Goal: Task Accomplishment & Management: Manage account settings

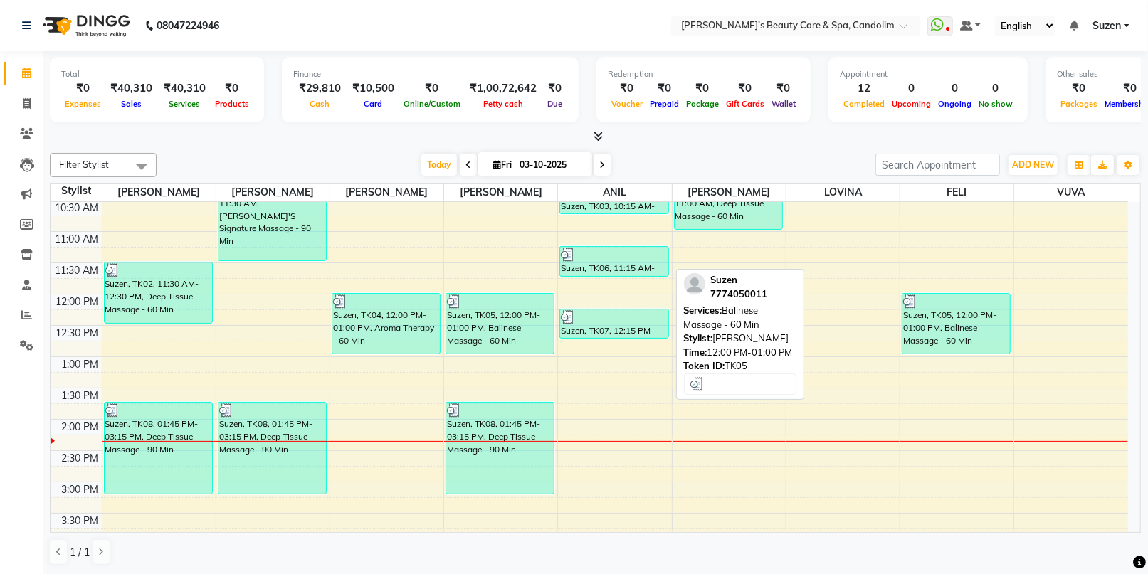
scroll to position [316, 0]
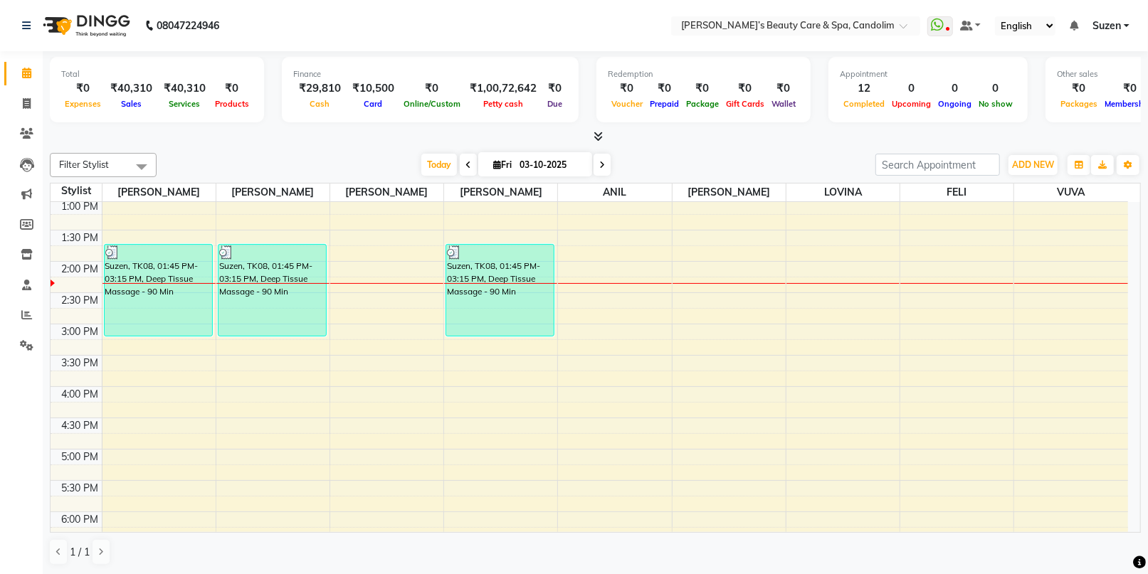
click at [401, 261] on div "8:00 AM 8:30 AM 9:00 AM 9:30 AM 10:00 AM 10:30 AM 11:00 AM 11:30 AM 12:00 PM 12…" at bounding box center [589, 292] width 1077 height 813
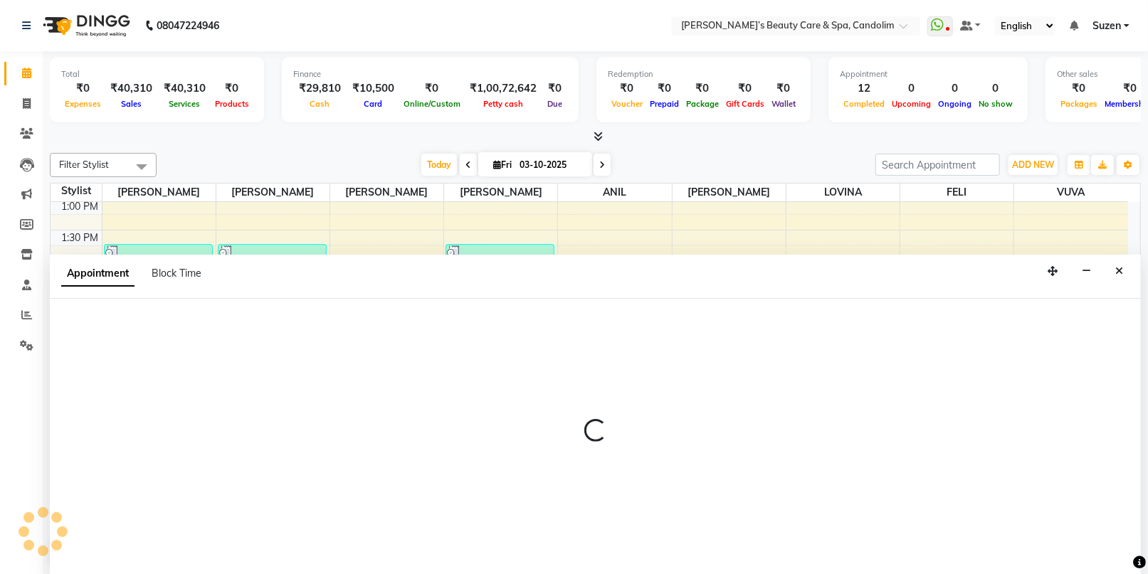
scroll to position [0, 0]
select select "43922"
select select "840"
select select "tentative"
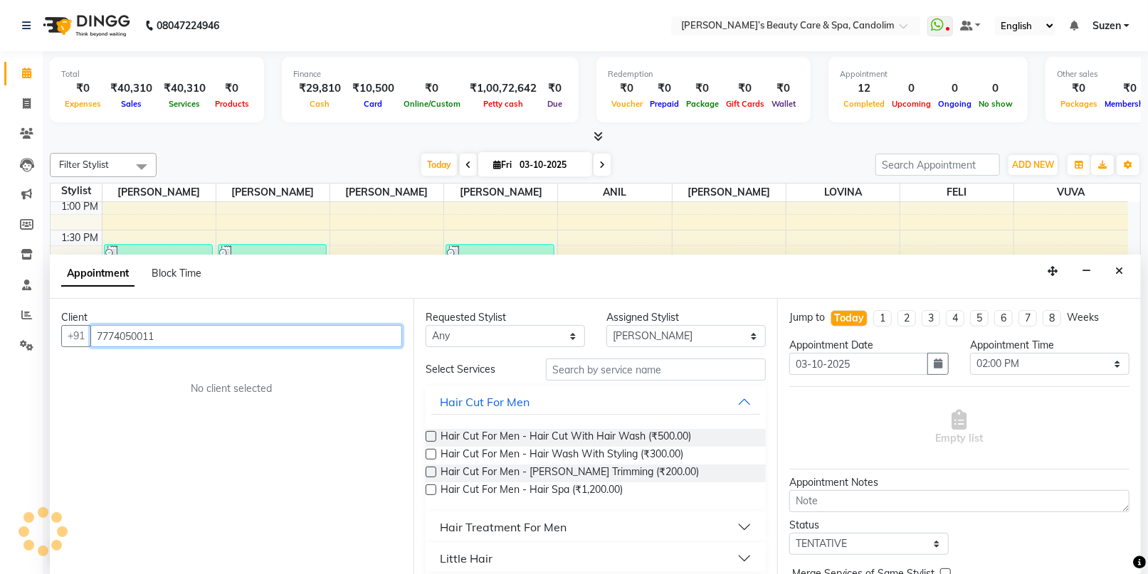
type input "7774050011"
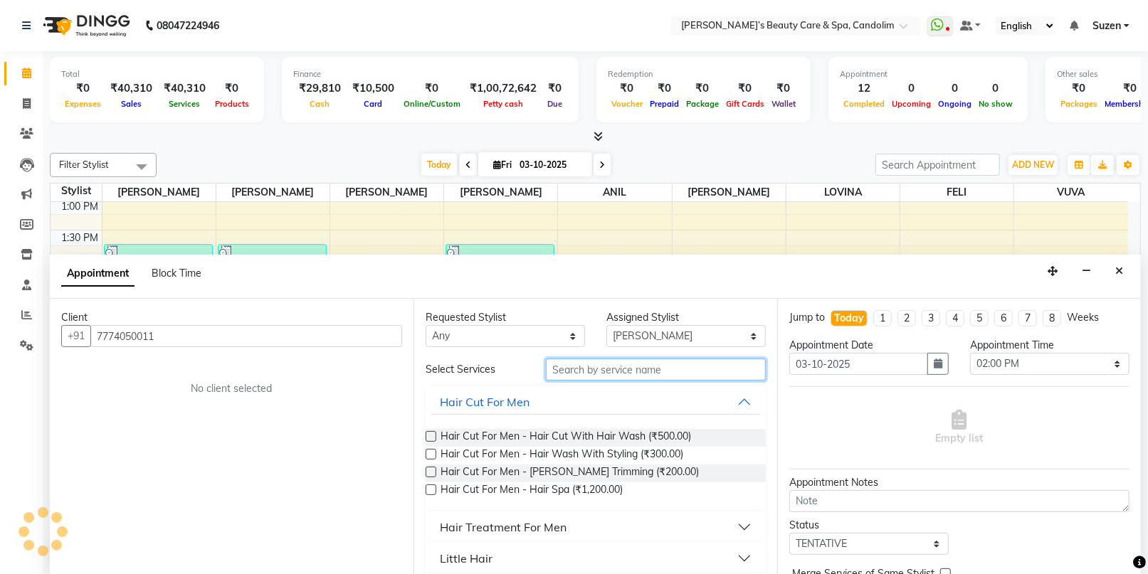
click at [588, 371] on input "text" at bounding box center [656, 370] width 220 height 22
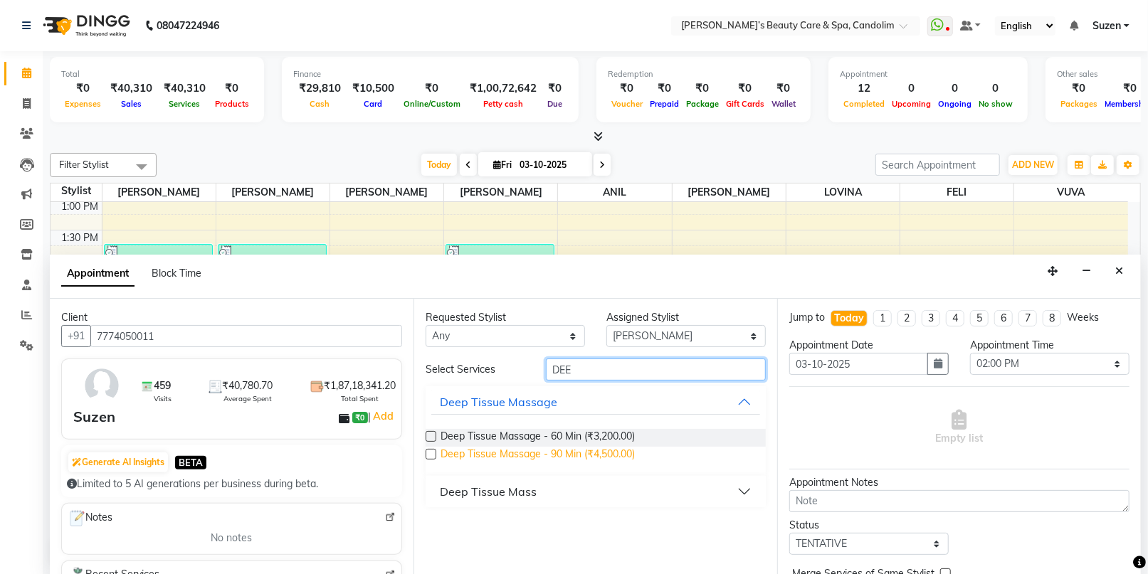
type input "DEE"
click at [620, 451] on span "Deep Tissue Massage - 90 Min (₹4,500.00)" at bounding box center [537, 456] width 194 height 18
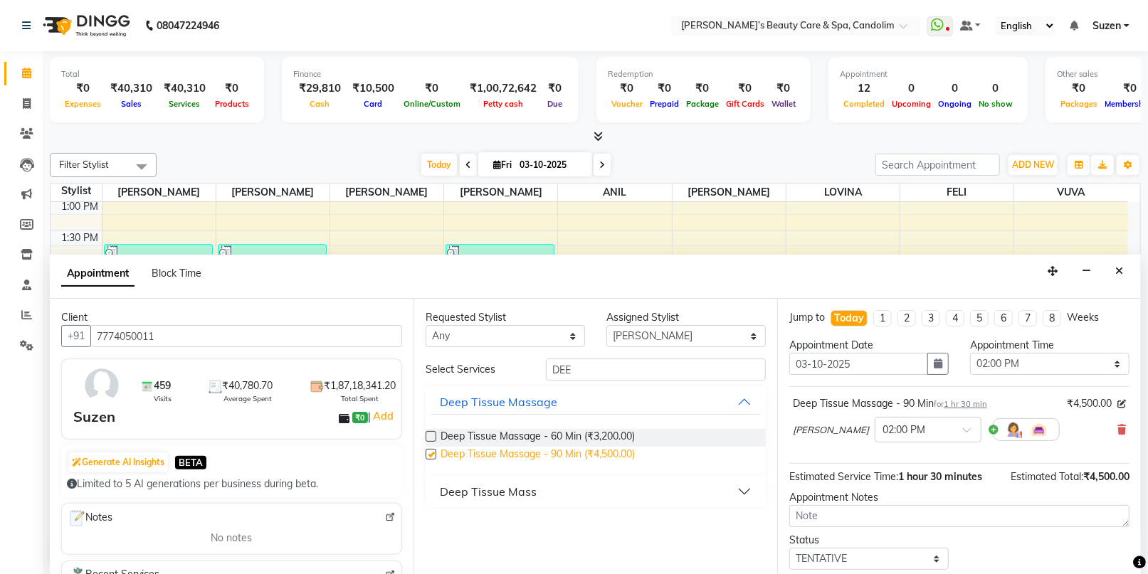
checkbox input "false"
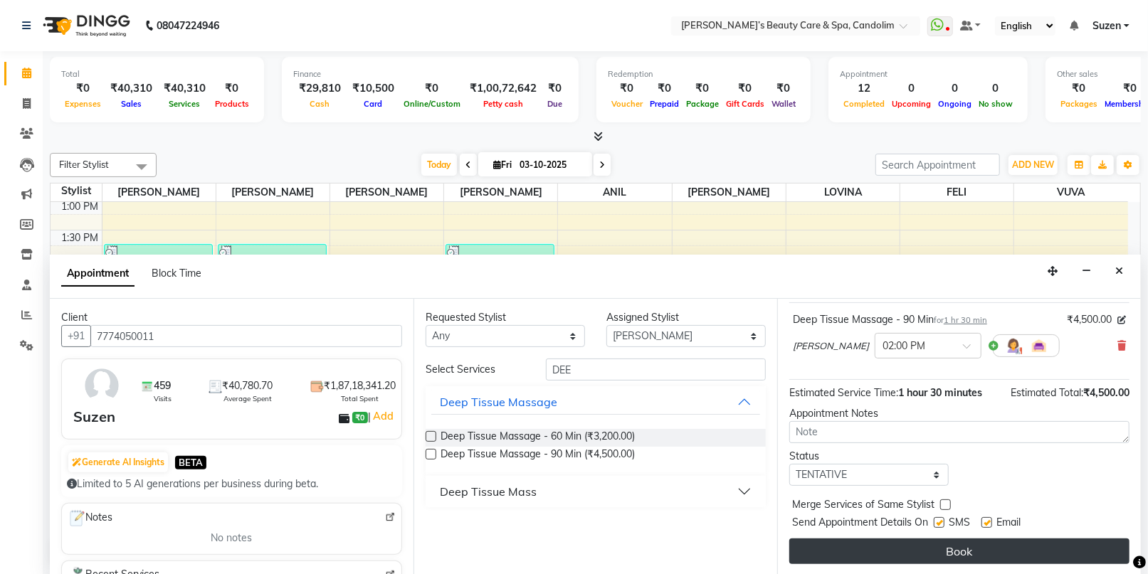
click at [933, 549] on button "Book" at bounding box center [959, 552] width 340 height 26
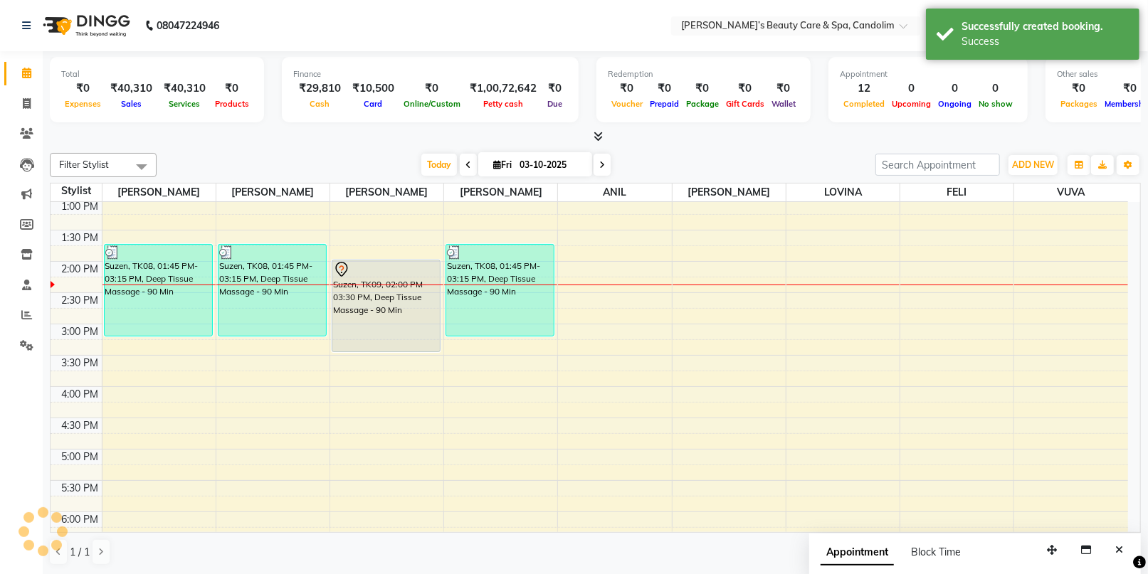
scroll to position [0, 0]
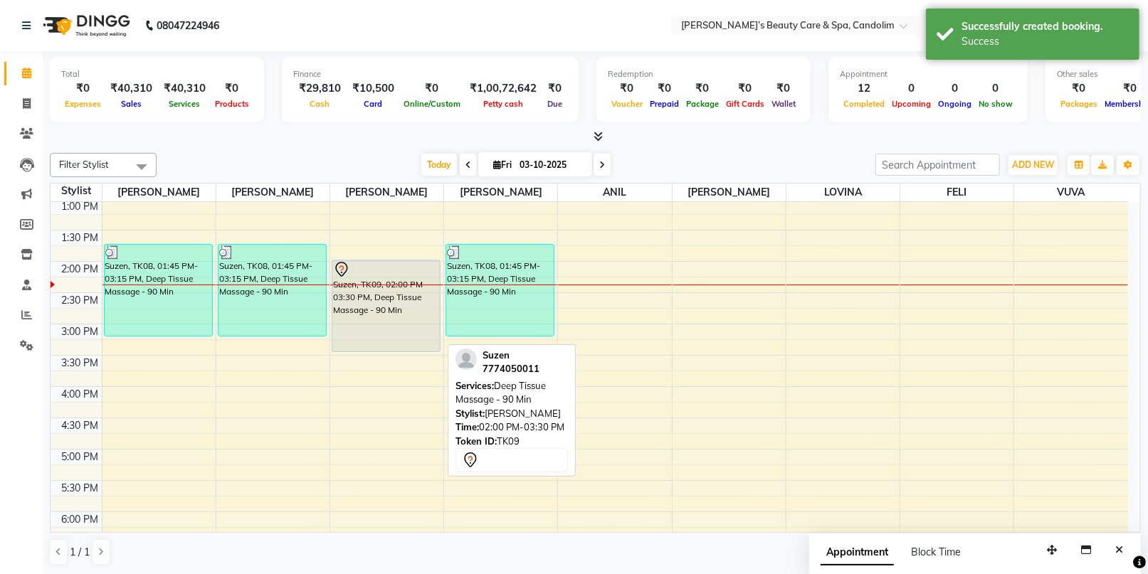
click at [418, 346] on div "Suzen, TK09, 02:00 PM-03:30 PM, Deep Tissue Massage - 90 Min" at bounding box center [385, 305] width 107 height 91
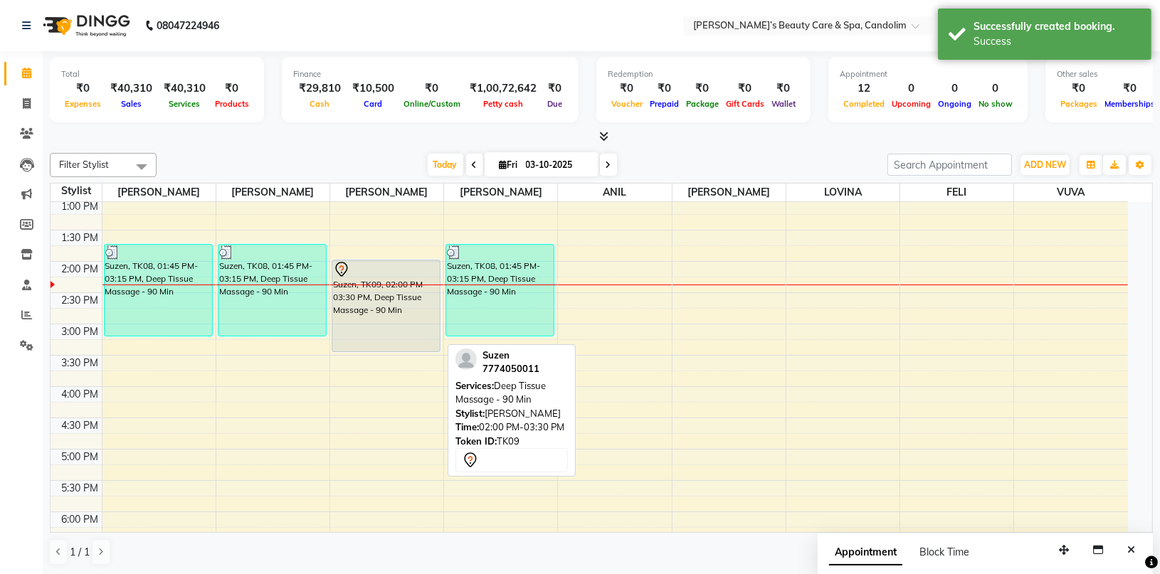
select select "7"
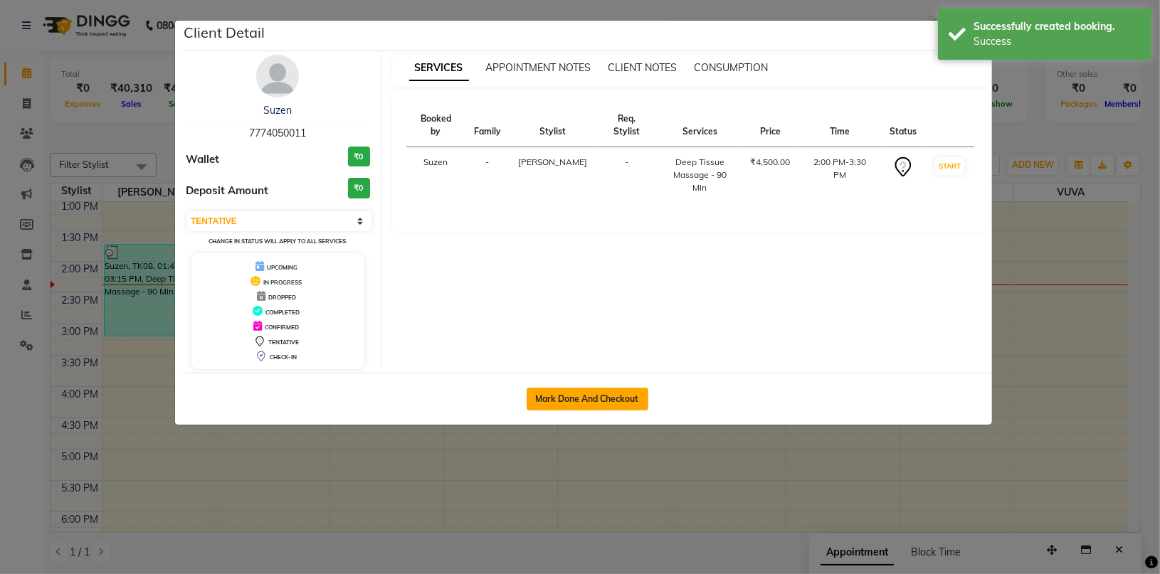
click at [581, 396] on button "Mark Done And Checkout" at bounding box center [587, 399] width 122 height 23
select select "6059"
select select "service"
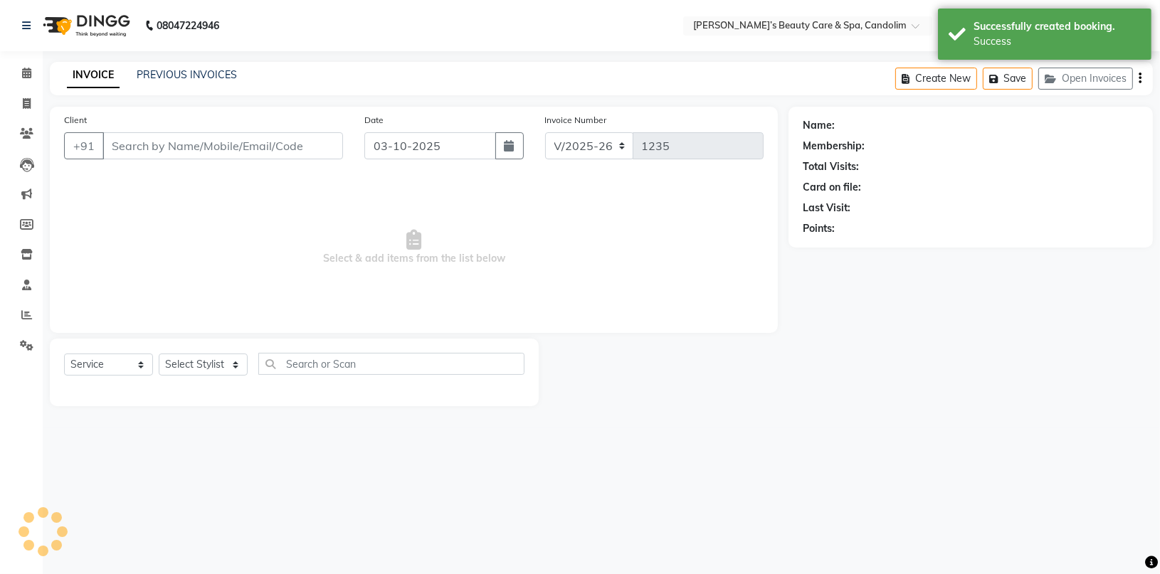
type input "7774050011"
select select "43922"
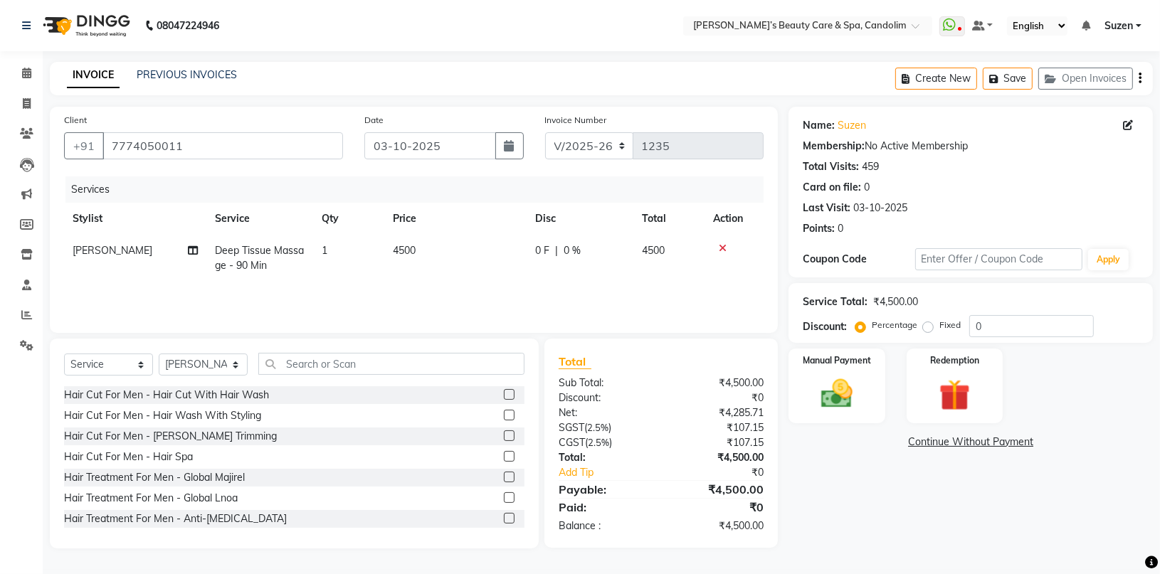
click at [447, 243] on td "4500" at bounding box center [455, 258] width 142 height 47
select select "43922"
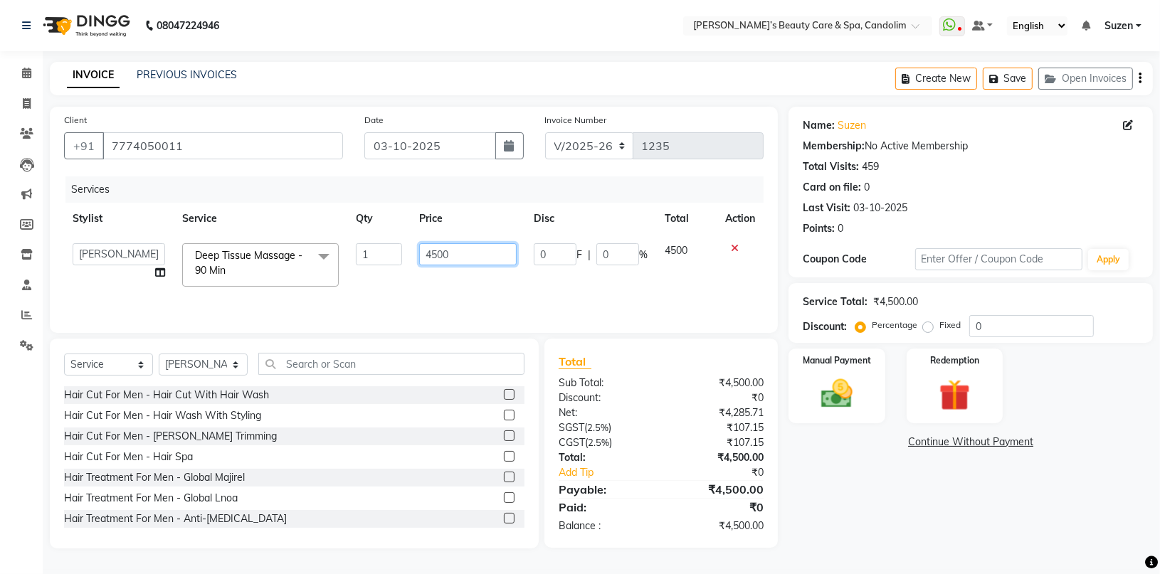
click at [464, 250] on input "4500" at bounding box center [467, 254] width 97 height 22
type input "4725"
click at [472, 282] on div "Services Stylist Service Qty Price Disc Total Action [PERSON_NAME] [PERSON_NAME…" at bounding box center [413, 247] width 699 height 142
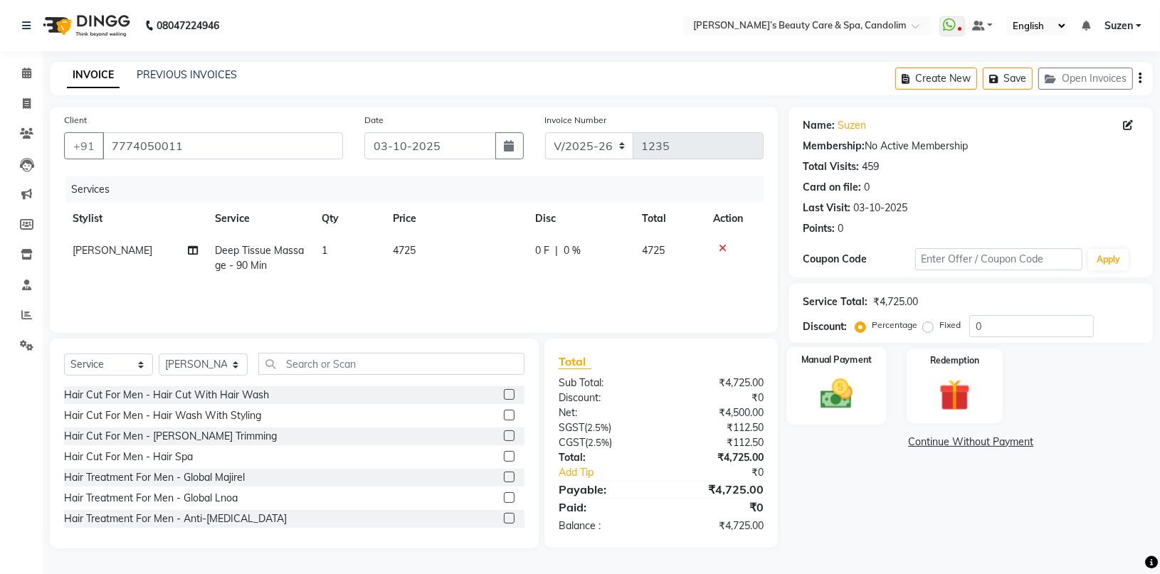
click at [838, 419] on div "Manual Payment" at bounding box center [837, 386] width 100 height 78
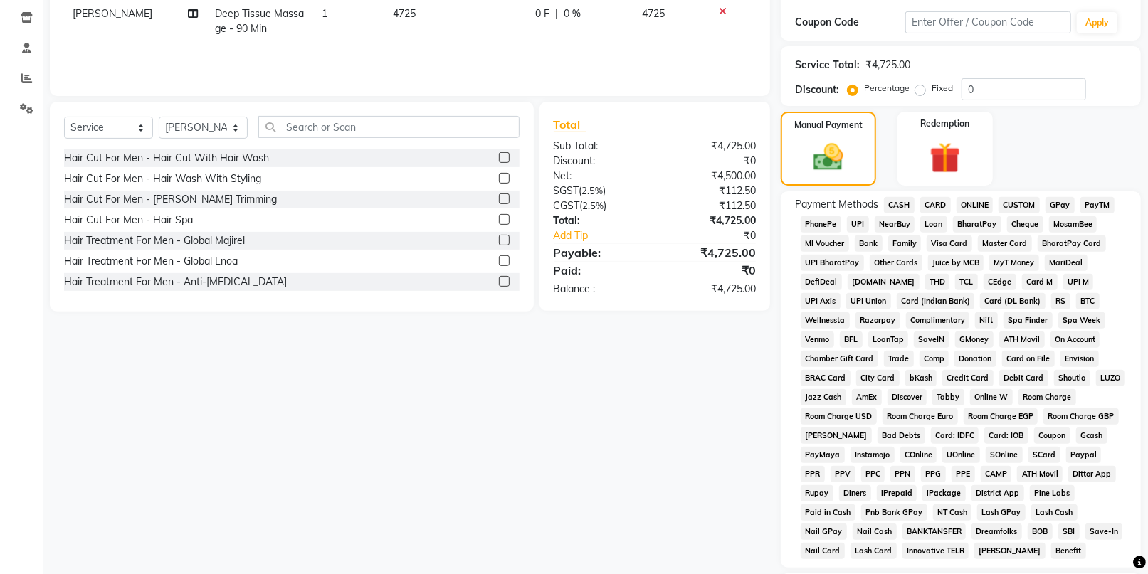
scroll to position [316, 0]
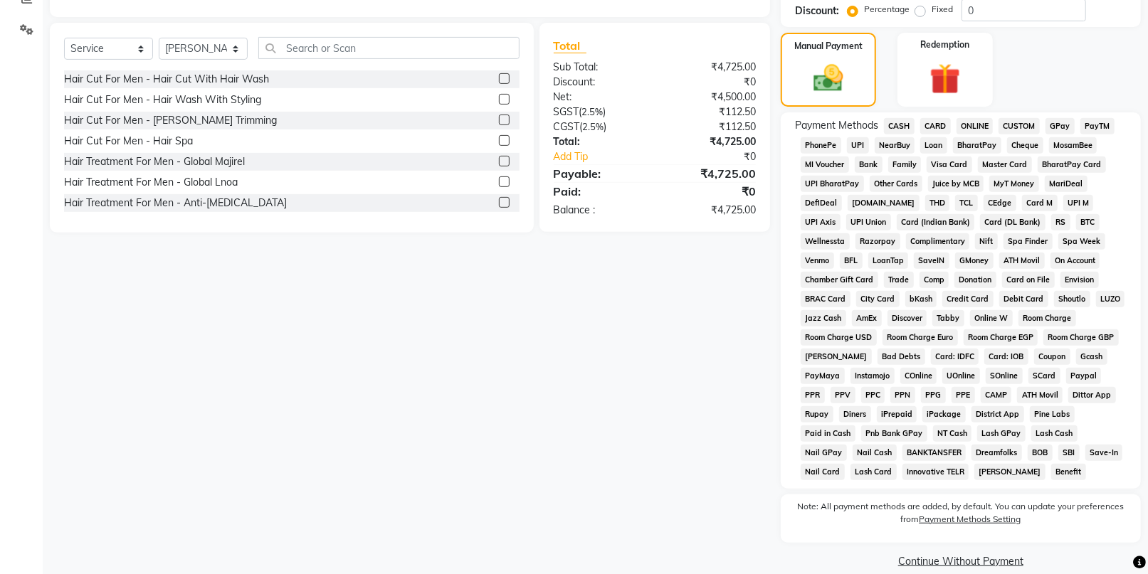
click at [935, 124] on span "CARD" at bounding box center [935, 126] width 31 height 16
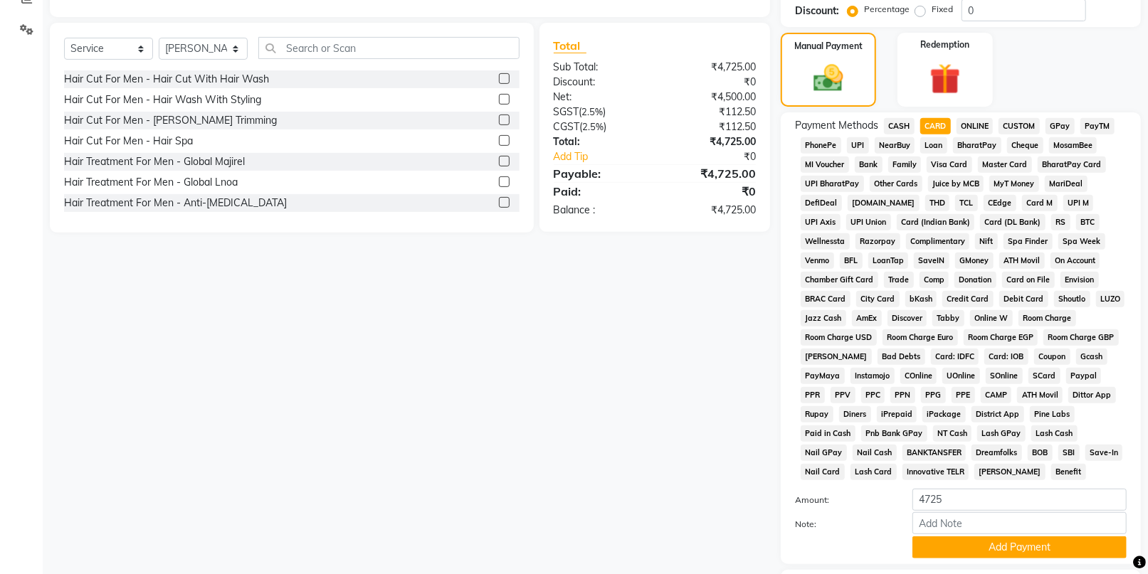
scroll to position [410, 0]
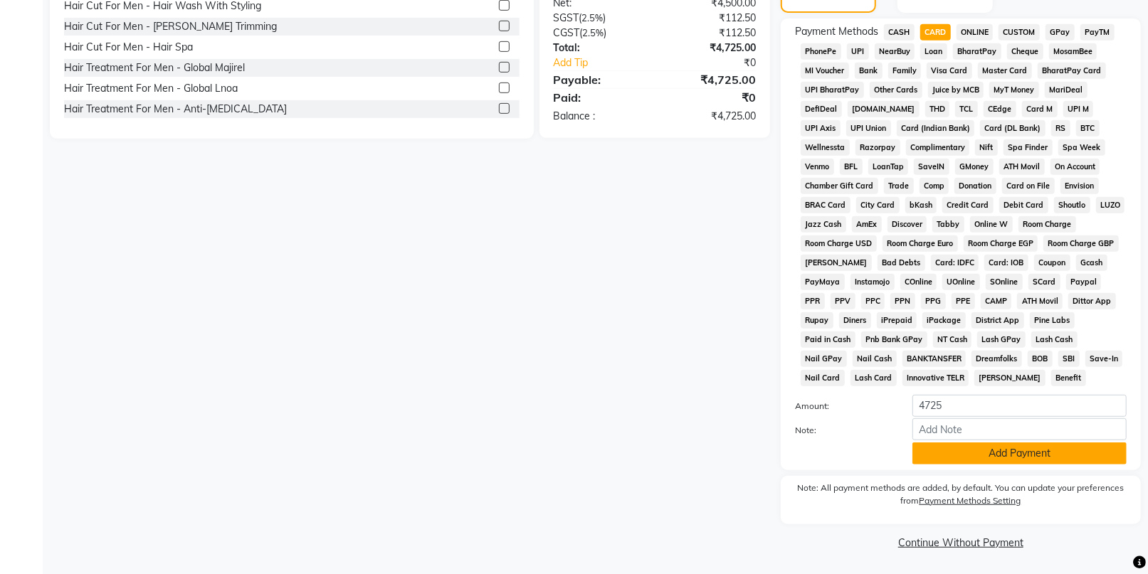
click at [993, 452] on button "Add Payment" at bounding box center [1019, 454] width 214 height 22
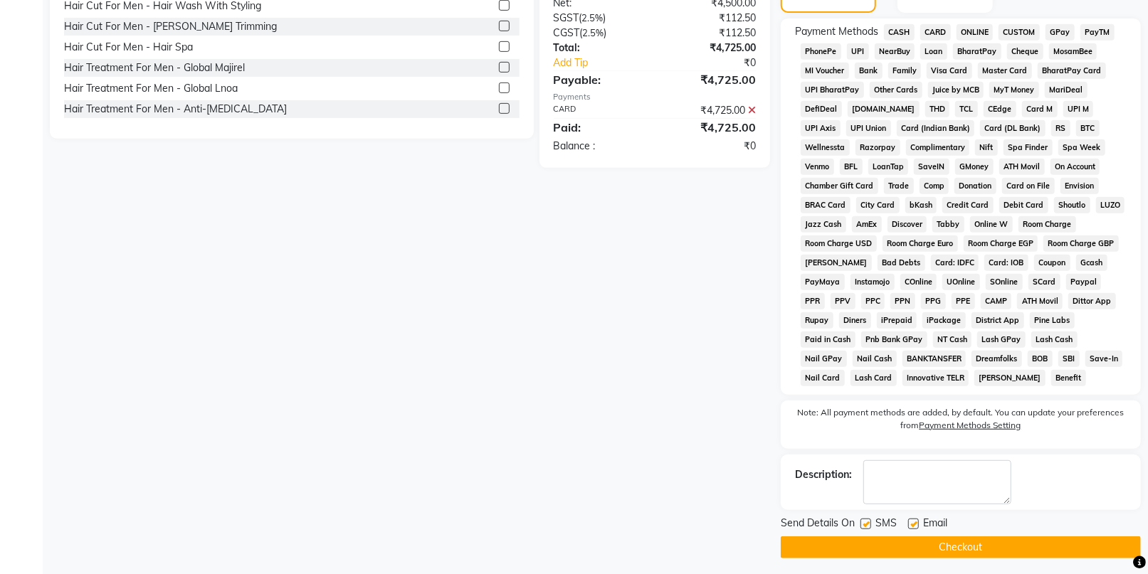
scroll to position [415, 0]
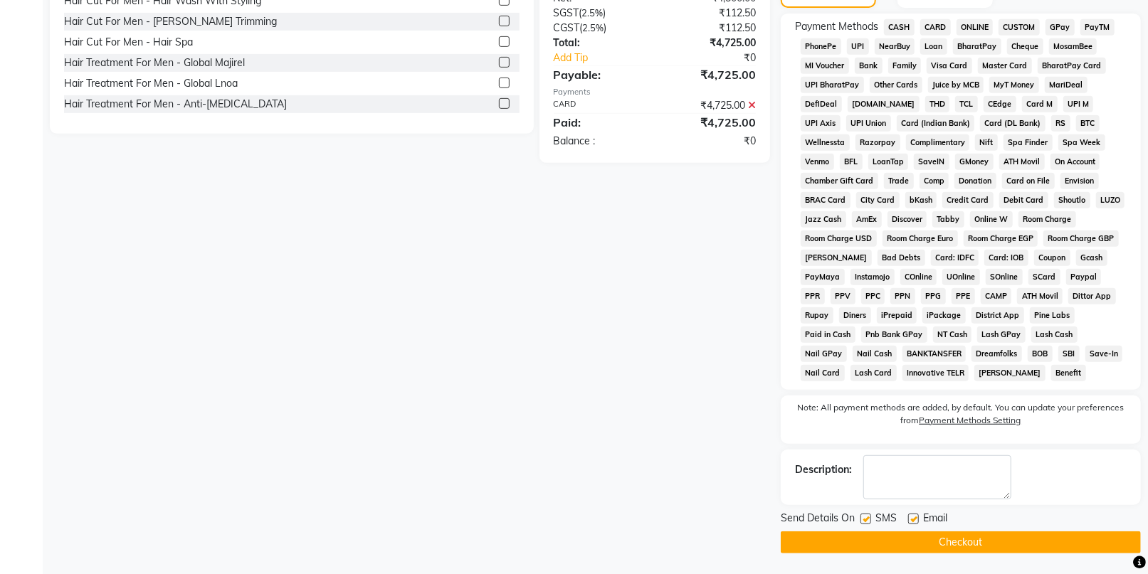
click at [998, 536] on button "Checkout" at bounding box center [960, 542] width 360 height 22
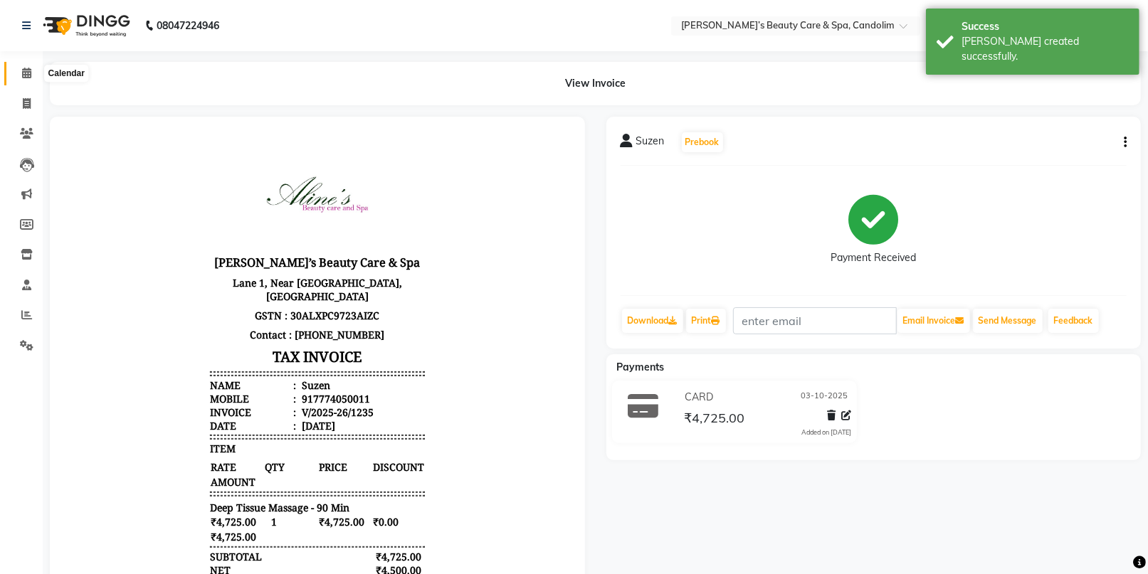
click at [22, 75] on icon at bounding box center [26, 73] width 9 height 11
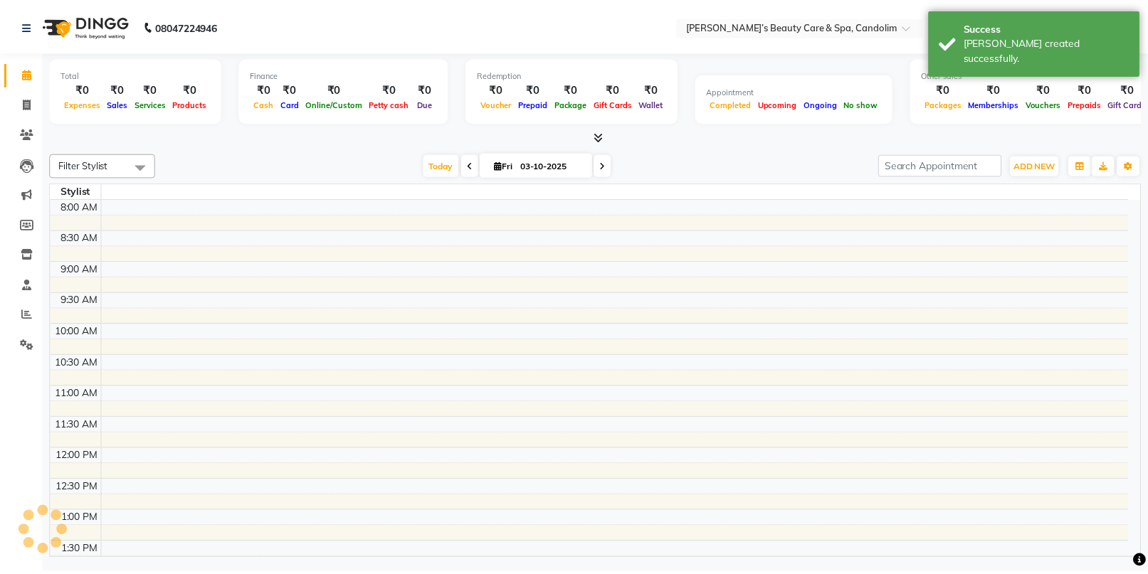
scroll to position [374, 0]
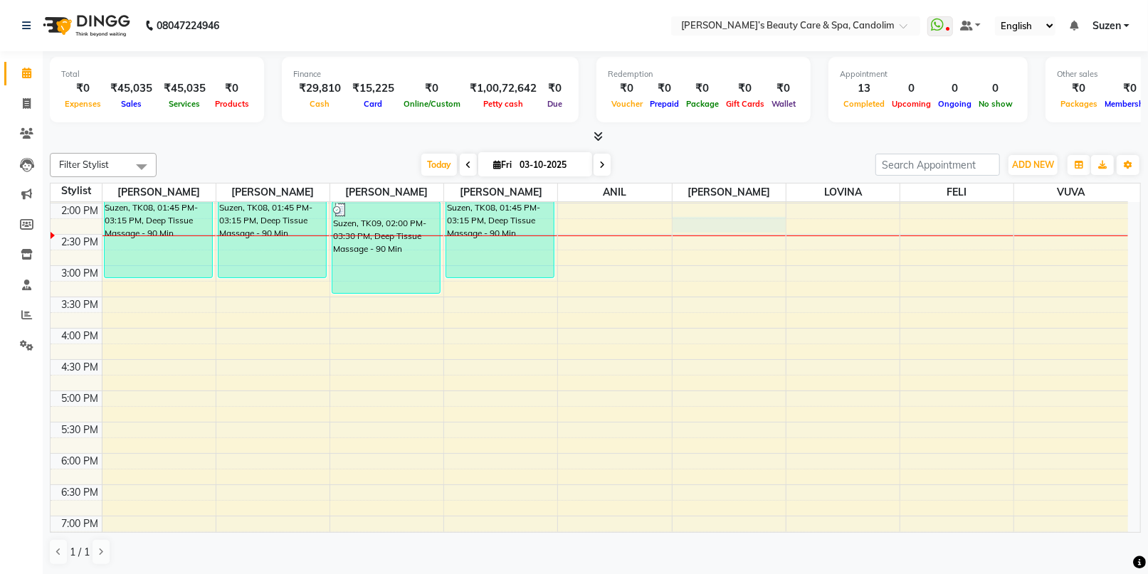
click at [731, 226] on div "8:00 AM 8:30 AM 9:00 AM 9:30 AM 10:00 AM 10:30 AM 11:00 AM 11:30 AM 12:00 PM 12…" at bounding box center [589, 234] width 1077 height 813
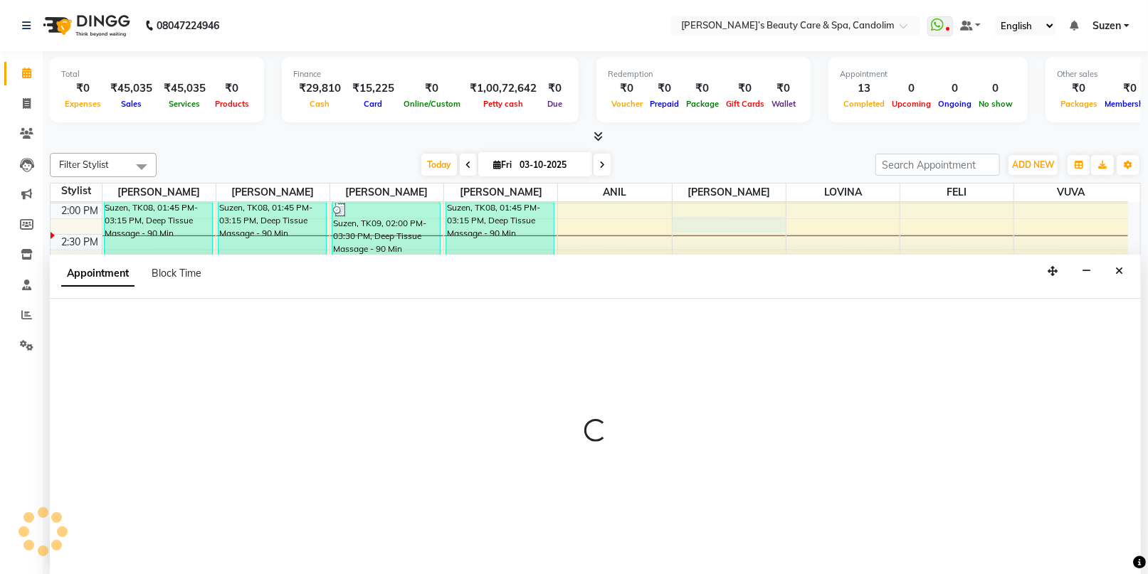
scroll to position [0, 0]
select select "43936"
select select "tentative"
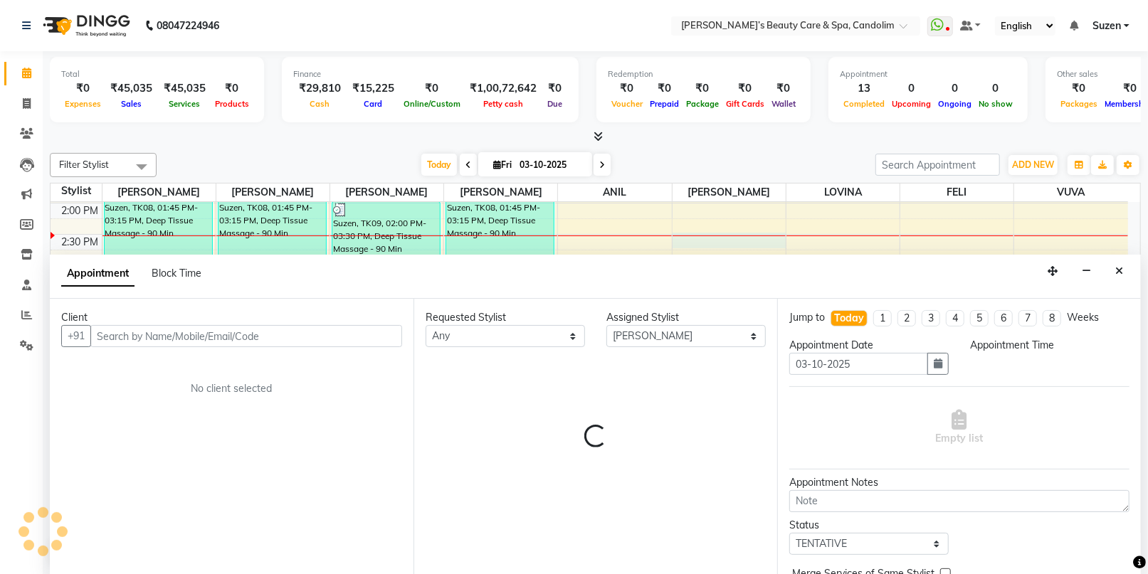
click at [732, 233] on div "8:00 AM 8:30 AM 9:00 AM 9:30 AM 10:00 AM 10:30 AM 11:00 AM 11:30 AM 12:00 PM 12…" at bounding box center [589, 234] width 1077 height 813
select select "855"
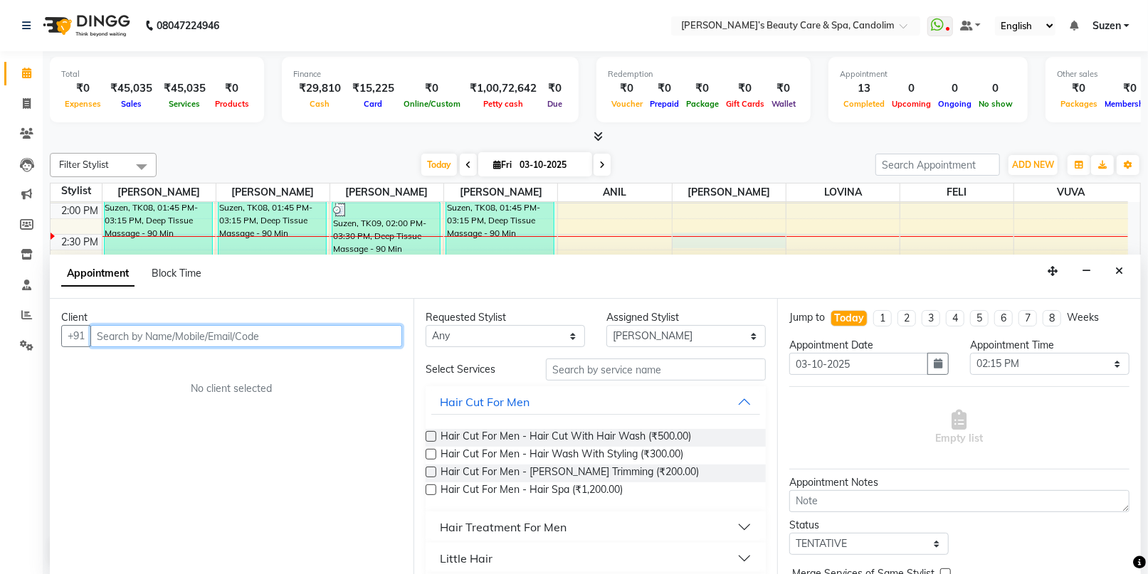
click at [337, 334] on input "text" at bounding box center [246, 336] width 312 height 22
type input "1"
type input "7774050011"
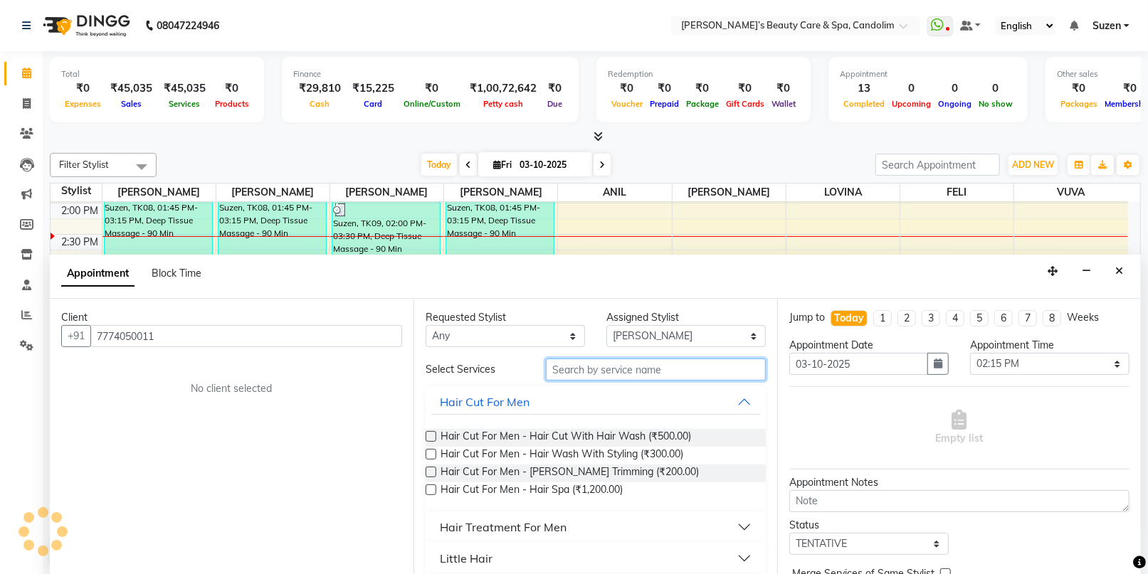
click at [559, 376] on input "text" at bounding box center [656, 370] width 220 height 22
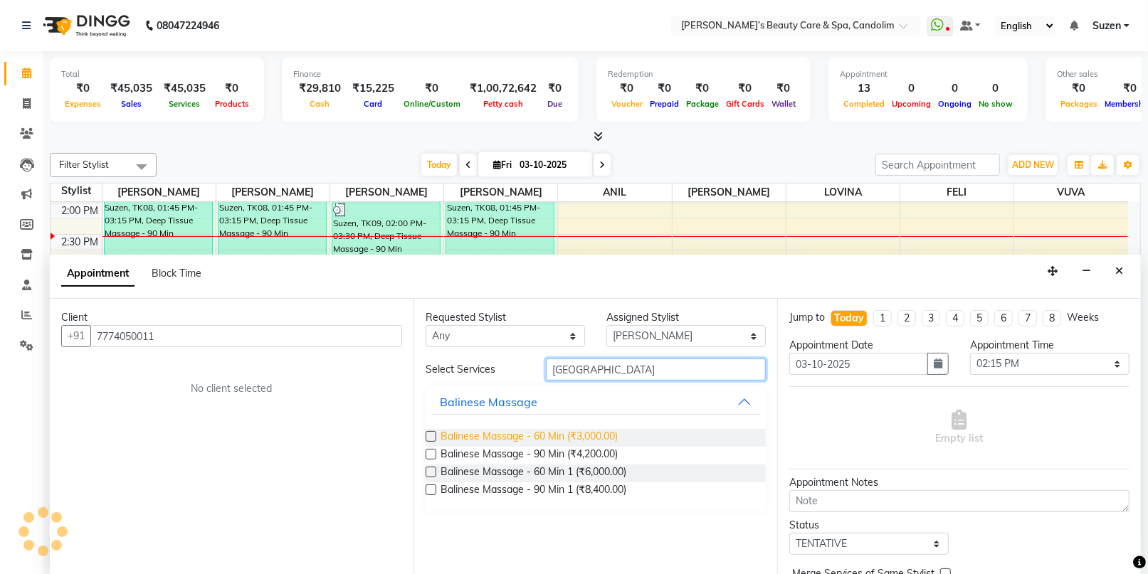
type input "[GEOGRAPHIC_DATA]"
drag, startPoint x: 579, startPoint y: 435, endPoint x: 584, endPoint y: 428, distance: 8.1
click at [581, 435] on span "Balinese Massage - 60 Min (₹3,000.00)" at bounding box center [528, 438] width 177 height 18
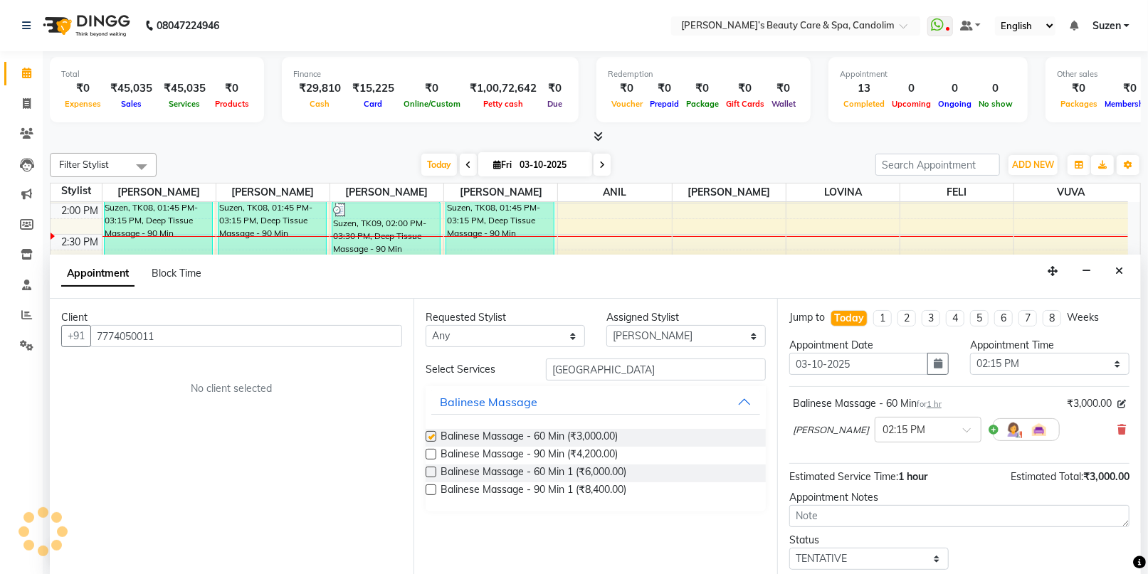
checkbox input "false"
click at [663, 332] on select "Select [PERSON_NAME] [PERSON_NAME] [PERSON_NAME] [PERSON_NAME] [PERSON_NAME]" at bounding box center [685, 336] width 159 height 22
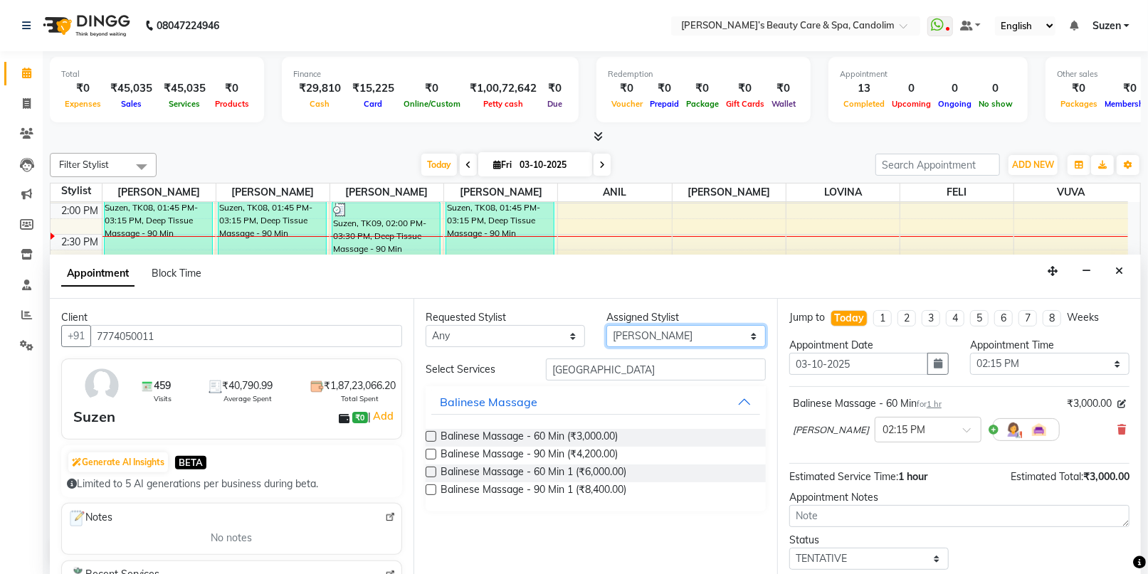
select select "65506"
click at [606, 325] on select "Select [PERSON_NAME] [PERSON_NAME] [PERSON_NAME] [PERSON_NAME] [PERSON_NAME]" at bounding box center [685, 336] width 159 height 22
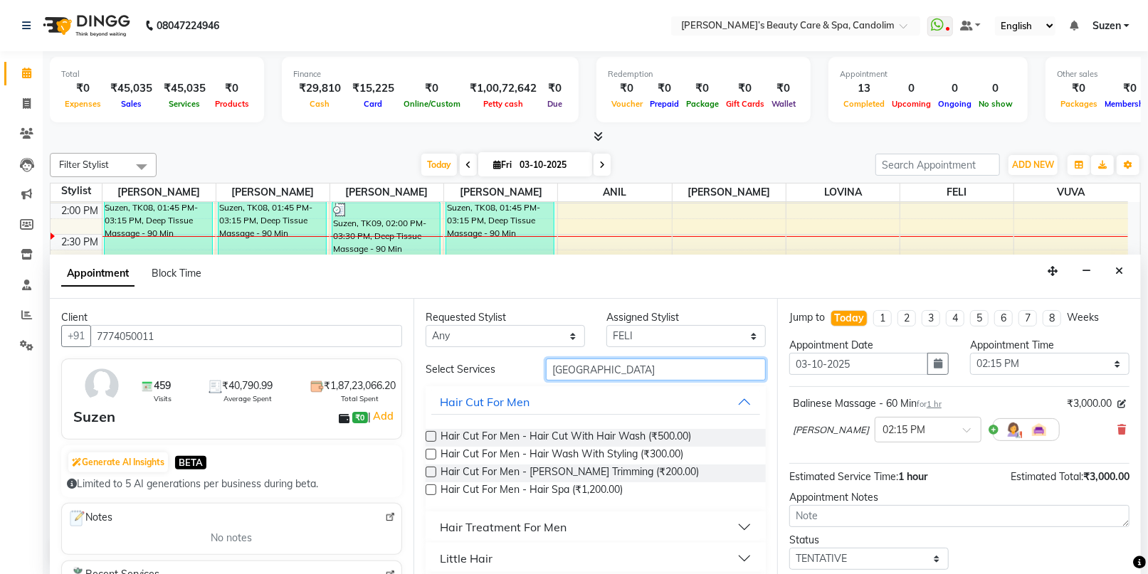
click at [640, 366] on input "[GEOGRAPHIC_DATA]" at bounding box center [656, 370] width 220 height 22
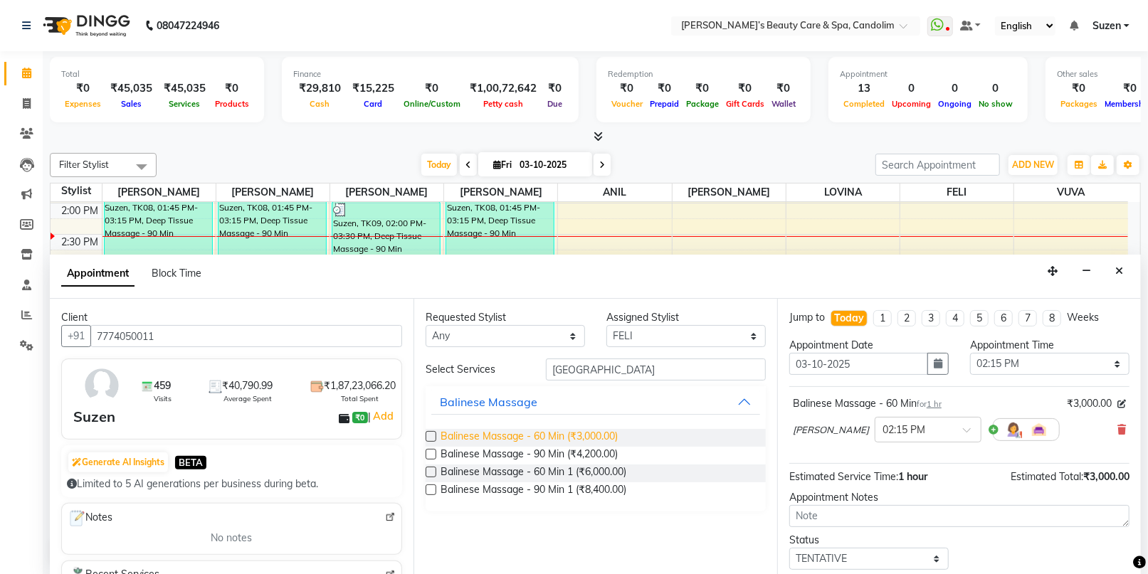
click at [610, 439] on span "Balinese Massage - 60 Min (₹3,000.00)" at bounding box center [528, 438] width 177 height 18
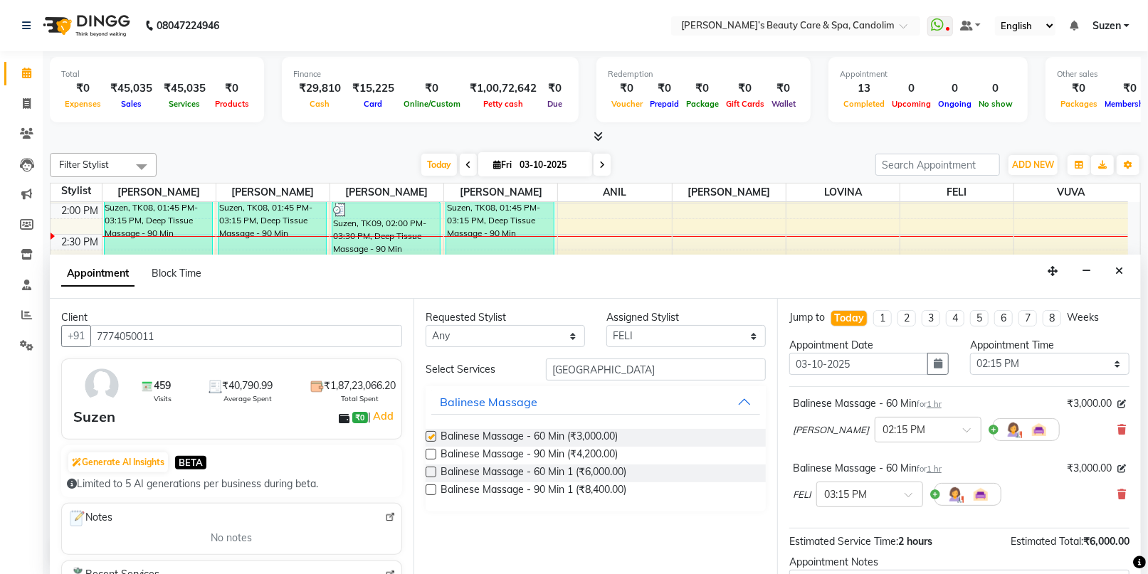
checkbox input "false"
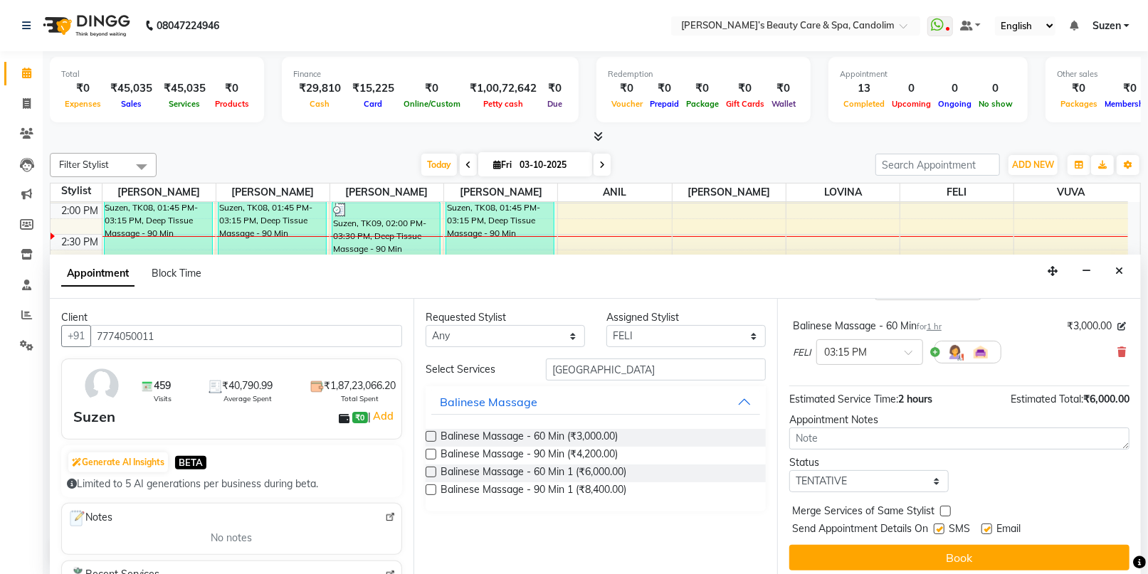
scroll to position [148, 0]
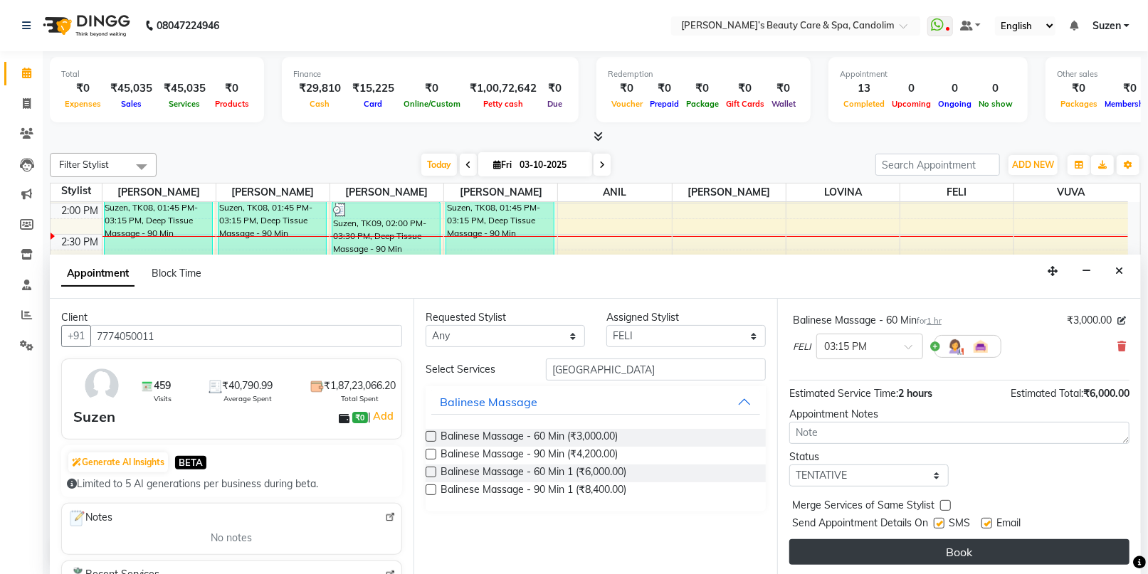
click at [875, 551] on button "Book" at bounding box center [959, 552] width 340 height 26
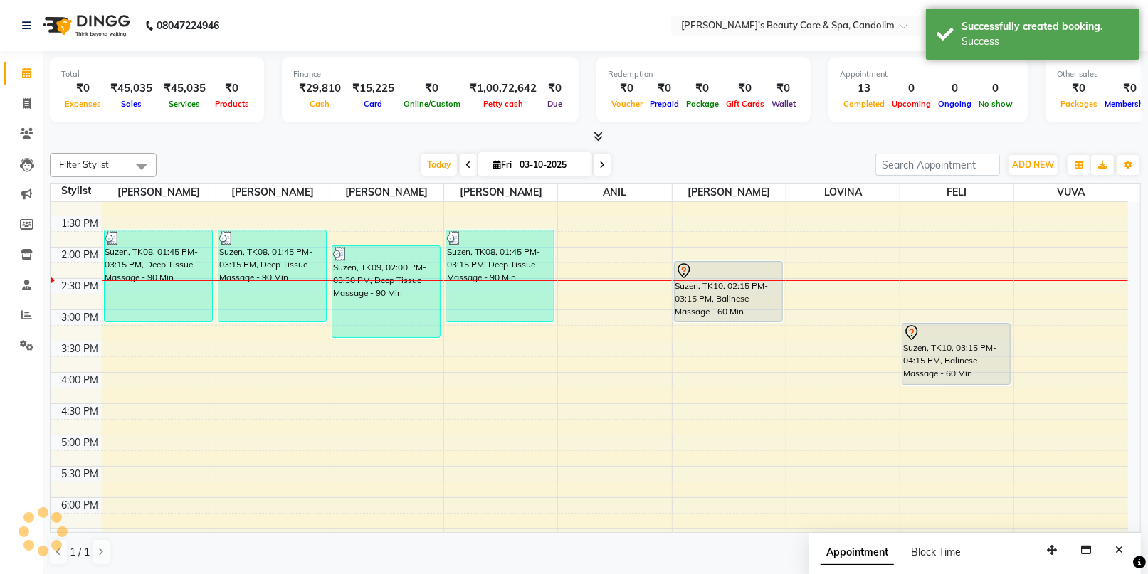
scroll to position [295, 0]
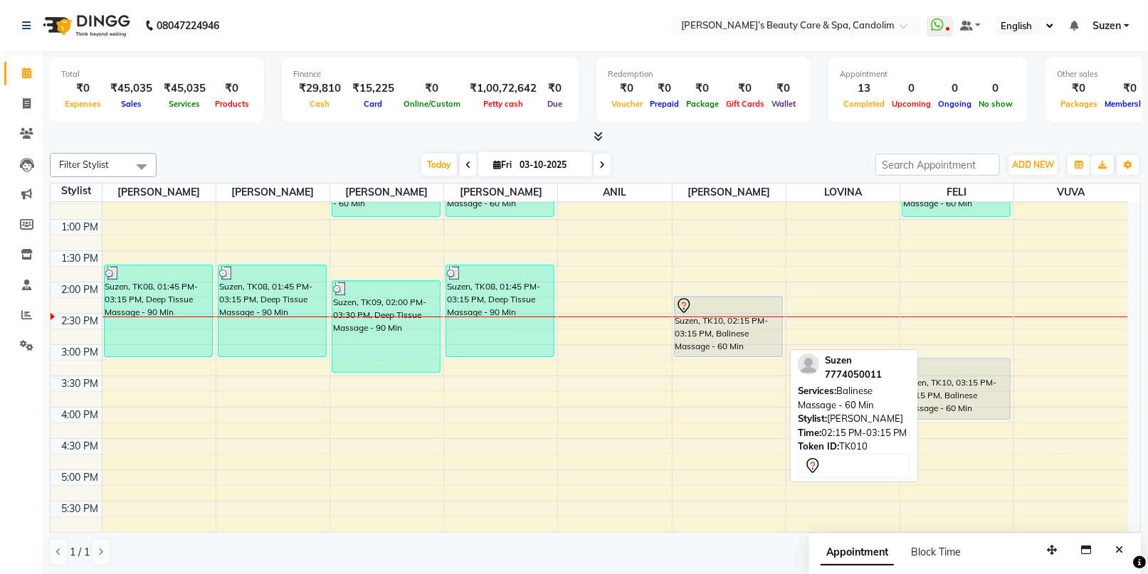
click at [724, 307] on div at bounding box center [728, 305] width 106 height 17
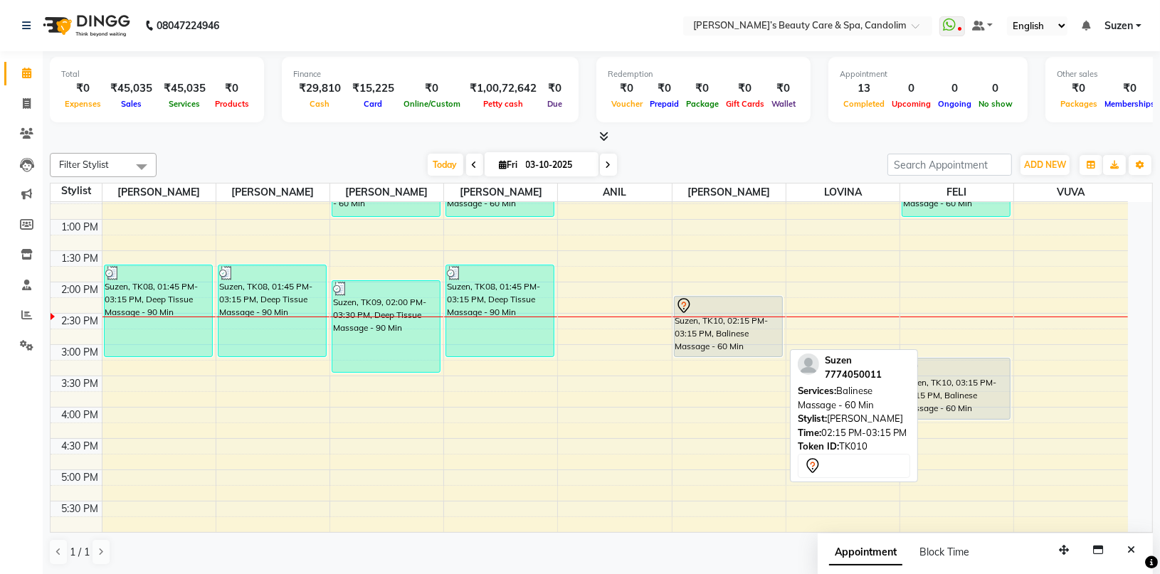
select select "7"
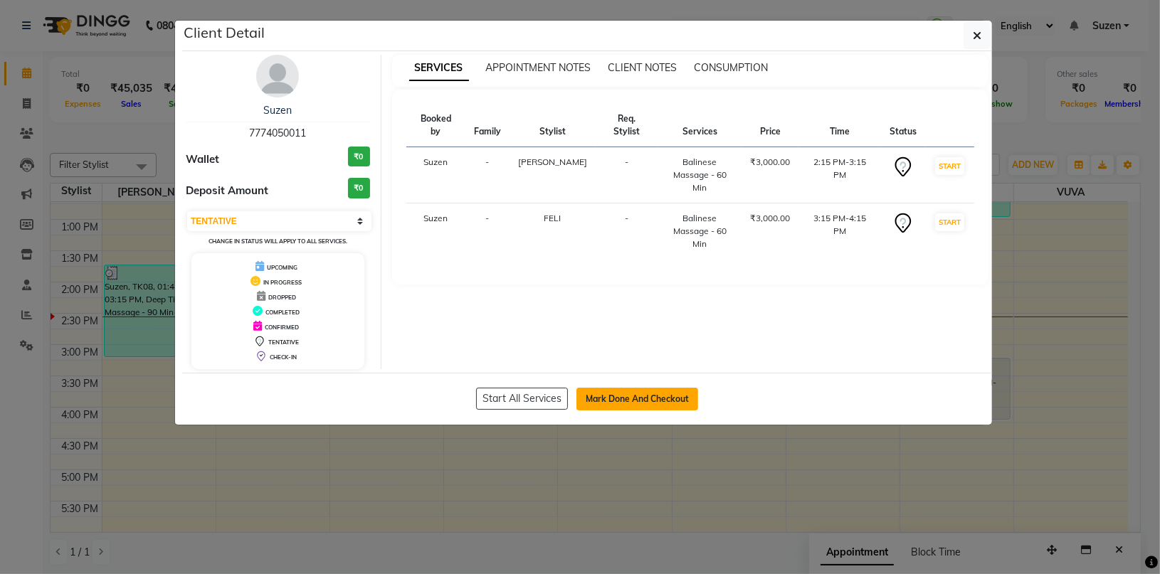
click at [690, 394] on button "Mark Done And Checkout" at bounding box center [637, 399] width 122 height 23
select select "service"
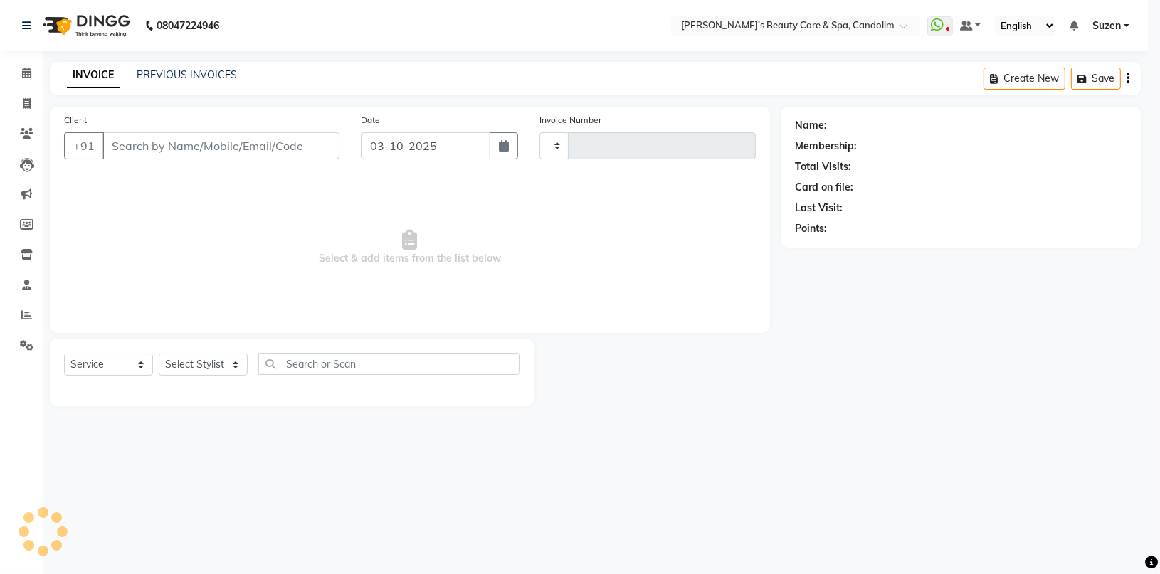
type input "1236"
select select "6059"
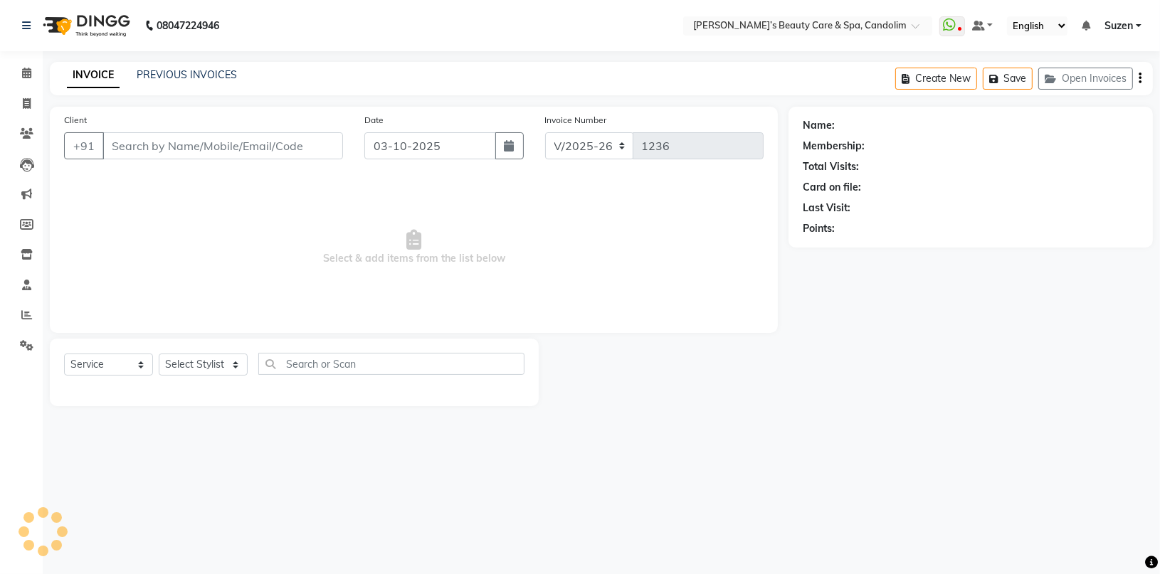
type input "7774050011"
select select "65506"
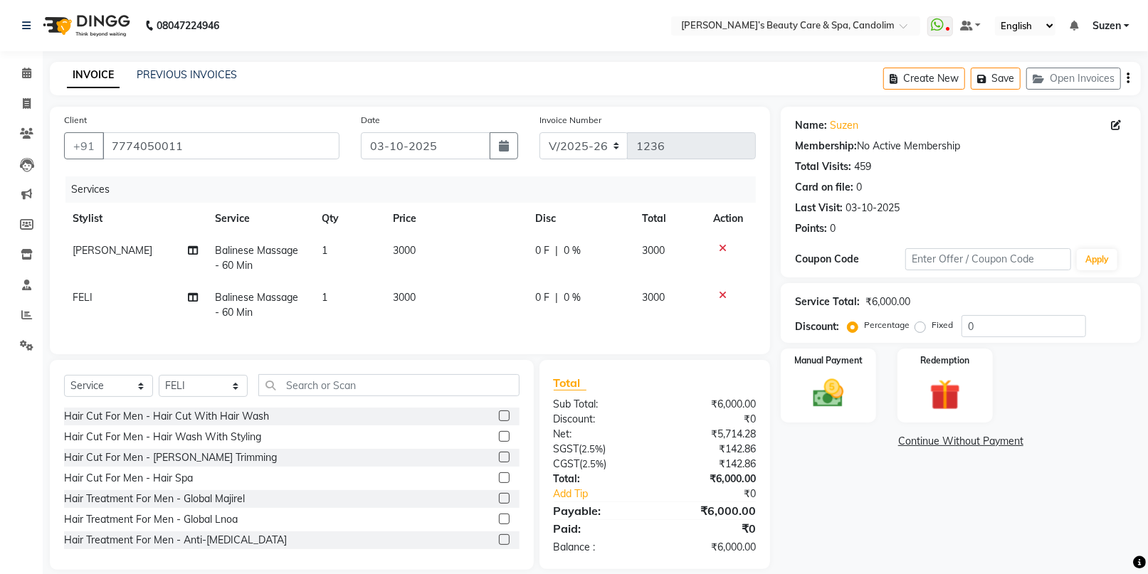
drag, startPoint x: 425, startPoint y: 232, endPoint x: 448, endPoint y: 240, distance: 25.0
click at [428, 232] on th "Price" at bounding box center [455, 219] width 142 height 32
click at [433, 248] on td "3000" at bounding box center [455, 258] width 142 height 47
select select "43936"
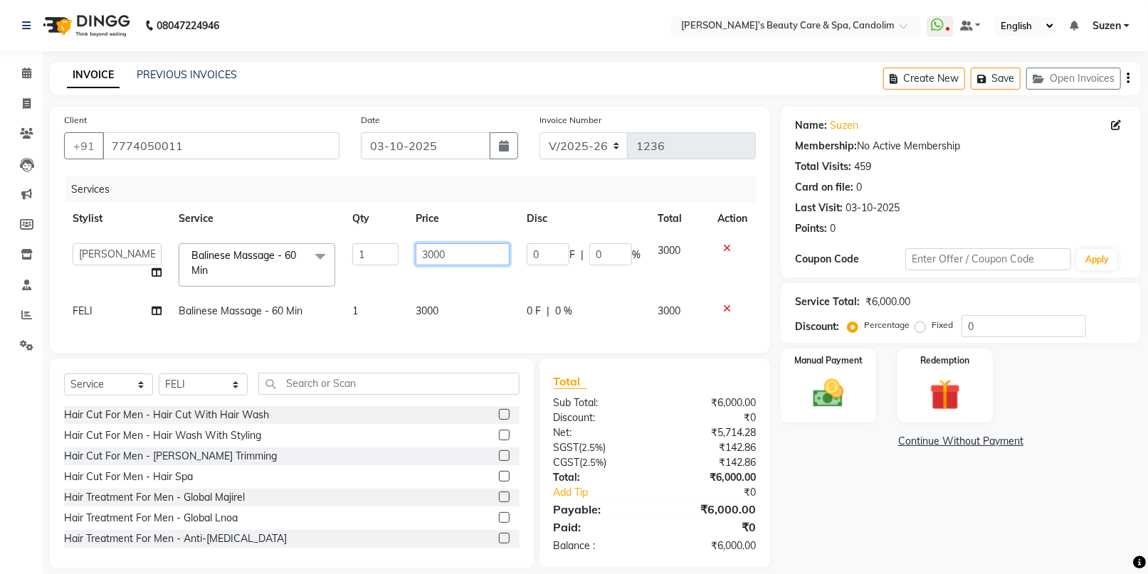
click at [460, 260] on input "3000" at bounding box center [462, 254] width 94 height 22
type input "3150"
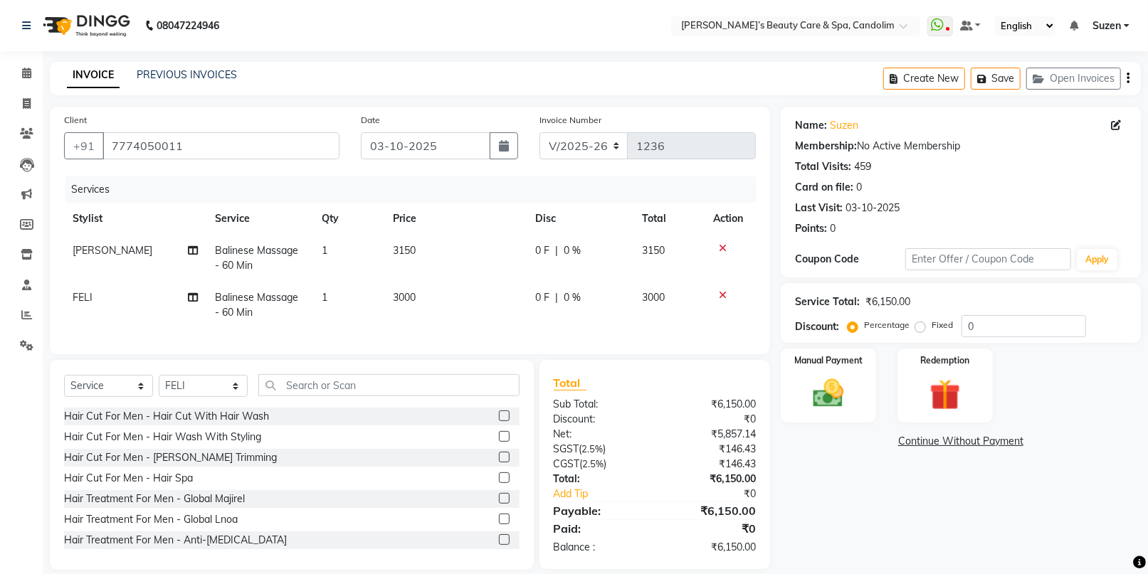
click at [452, 297] on td "3000" at bounding box center [455, 305] width 142 height 47
select select "65506"
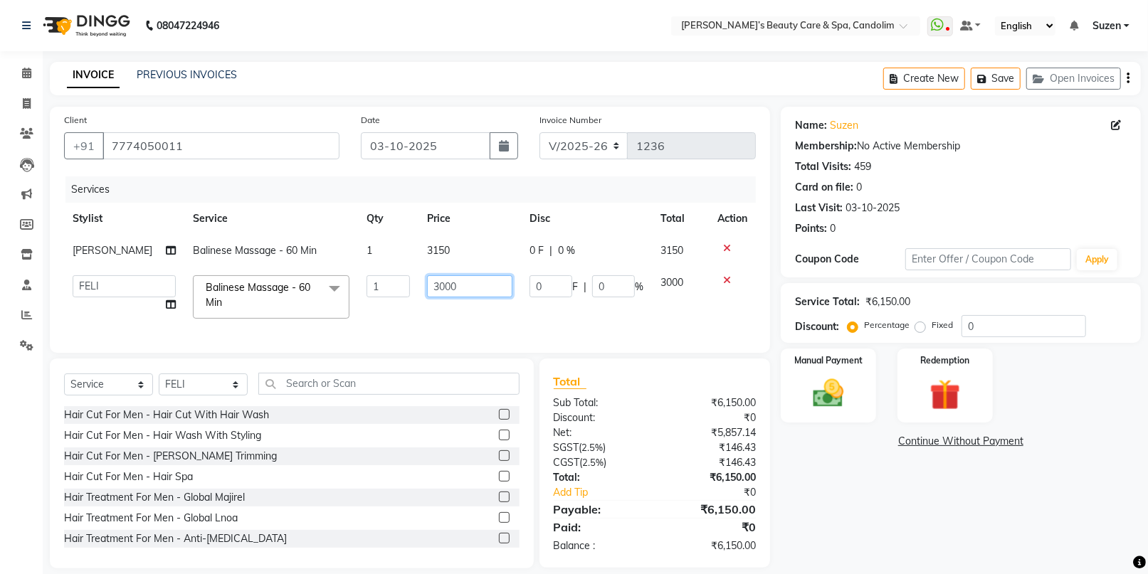
click at [452, 288] on input "3000" at bounding box center [469, 286] width 85 height 22
type input "3150"
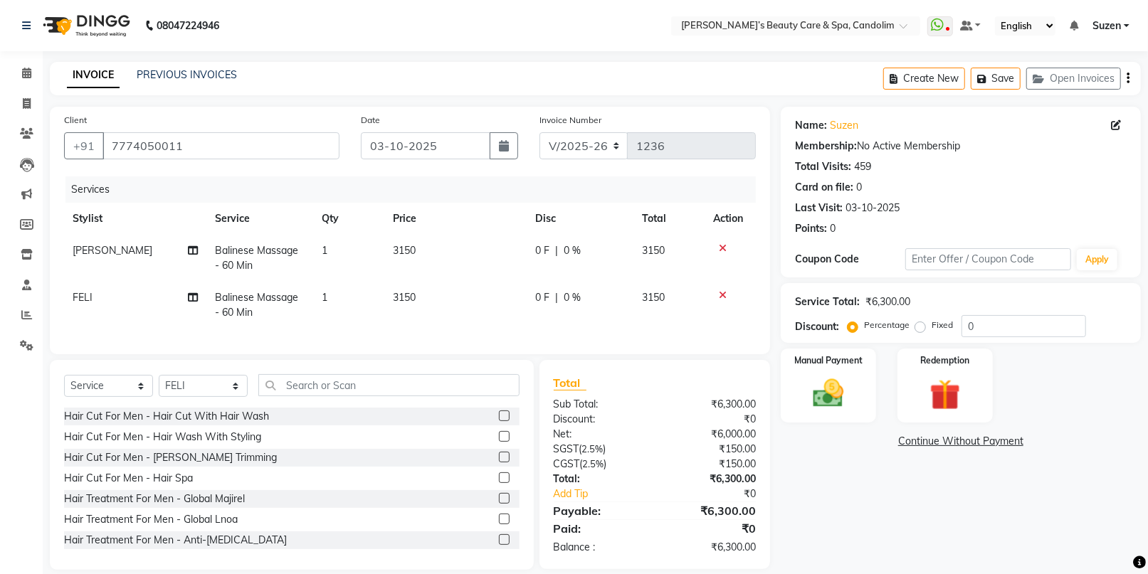
click at [540, 315] on td "0 F | 0 %" at bounding box center [579, 305] width 107 height 47
select select "65506"
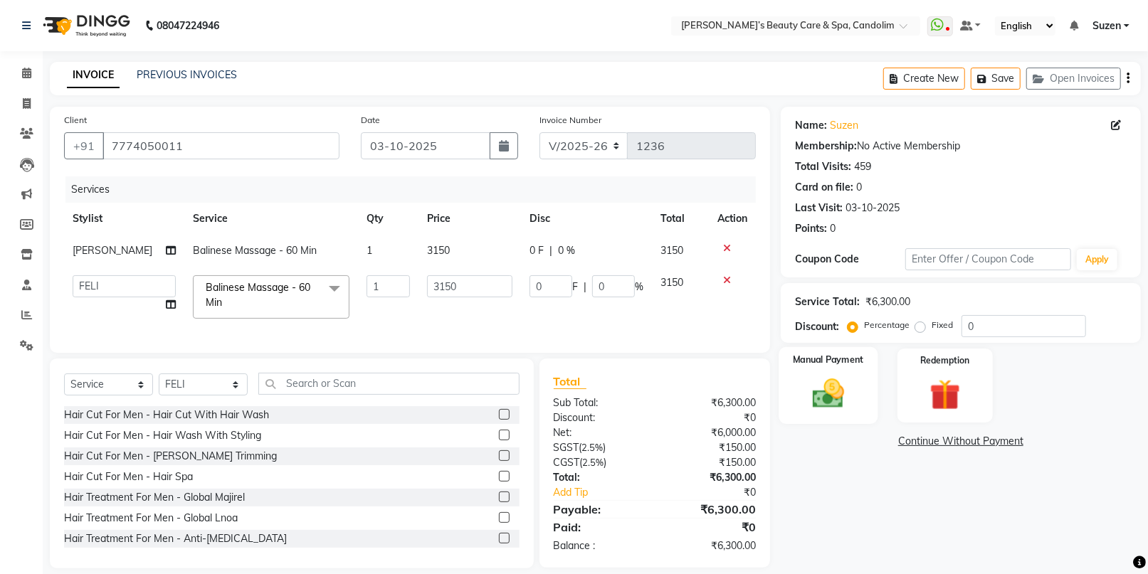
click at [843, 399] on img at bounding box center [828, 393] width 52 height 37
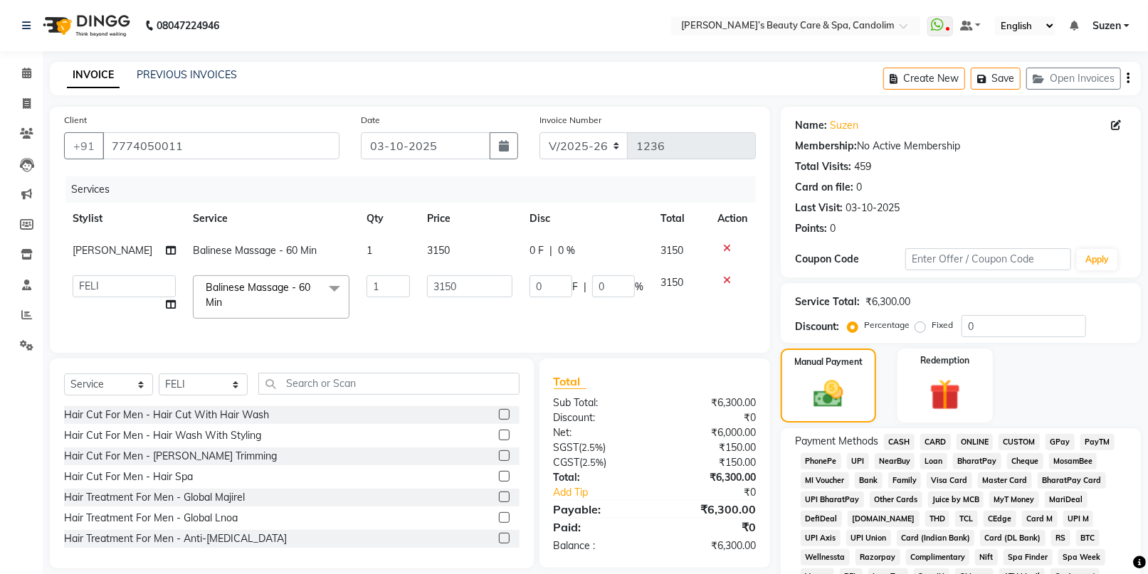
click at [896, 444] on span "CASH" at bounding box center [899, 442] width 31 height 16
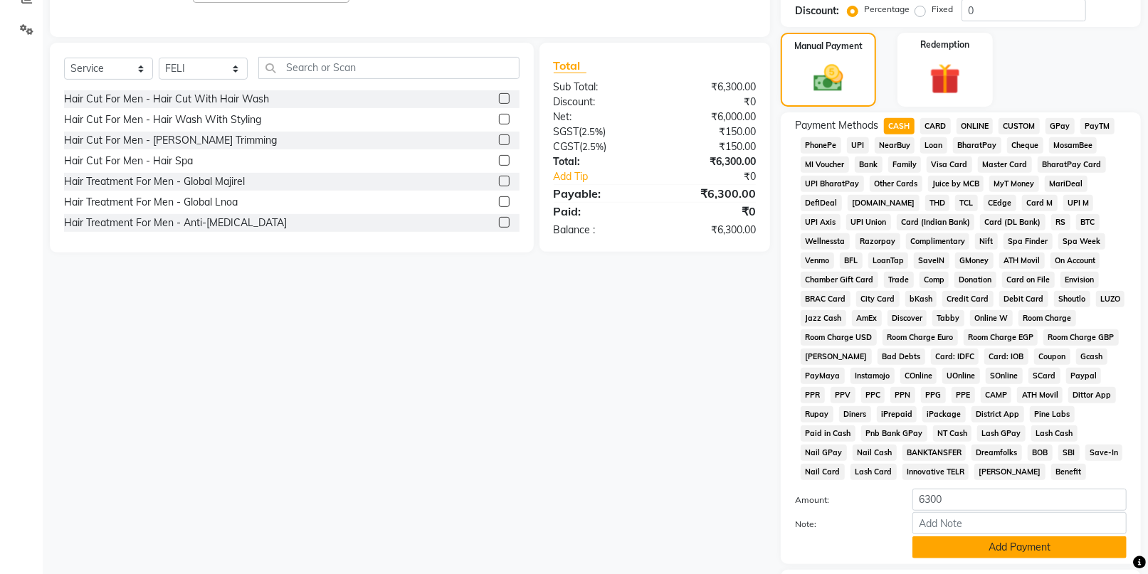
click at [981, 539] on button "Add Payment" at bounding box center [1019, 547] width 214 height 22
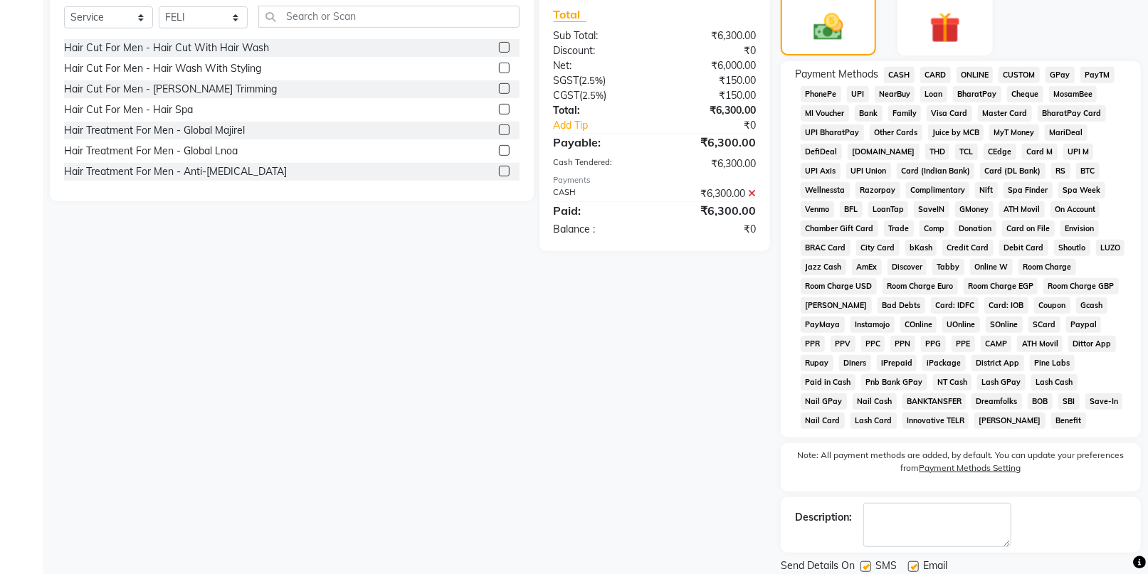
scroll to position [415, 0]
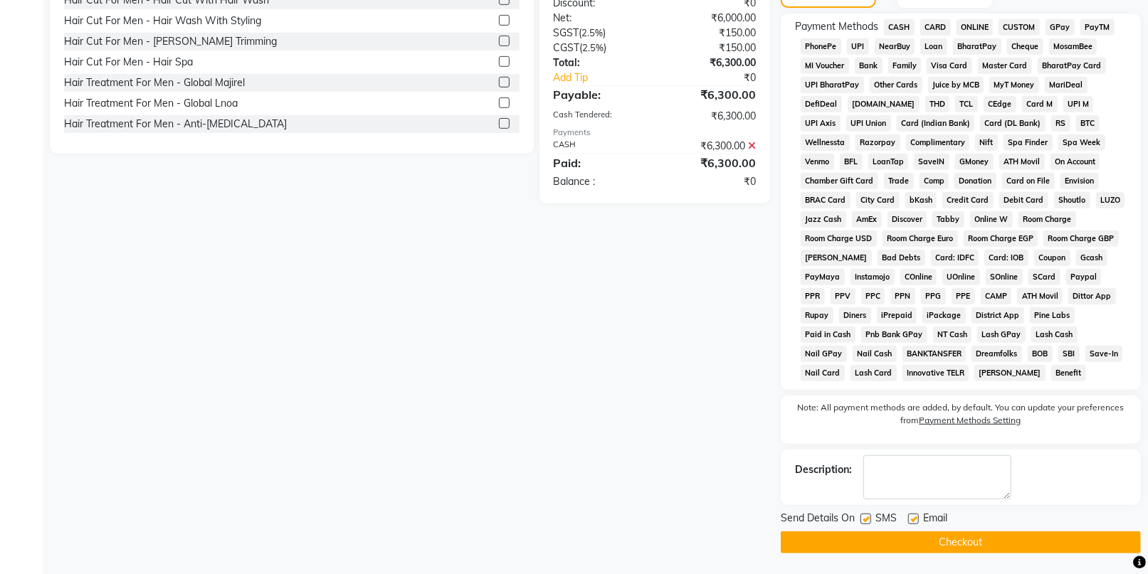
click at [963, 537] on button "Checkout" at bounding box center [960, 542] width 360 height 22
